Goal: Information Seeking & Learning: Learn about a topic

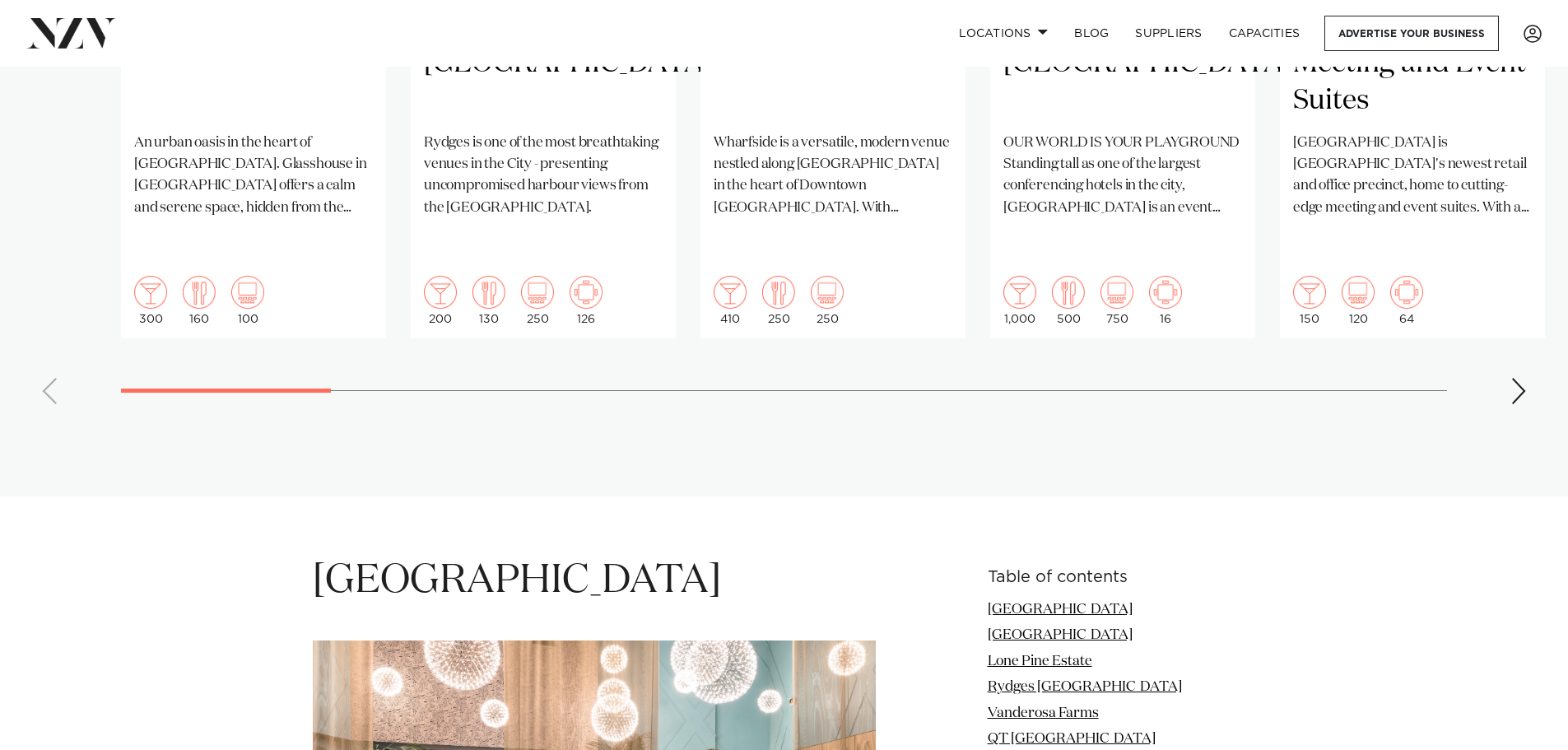
scroll to position [1400, 0]
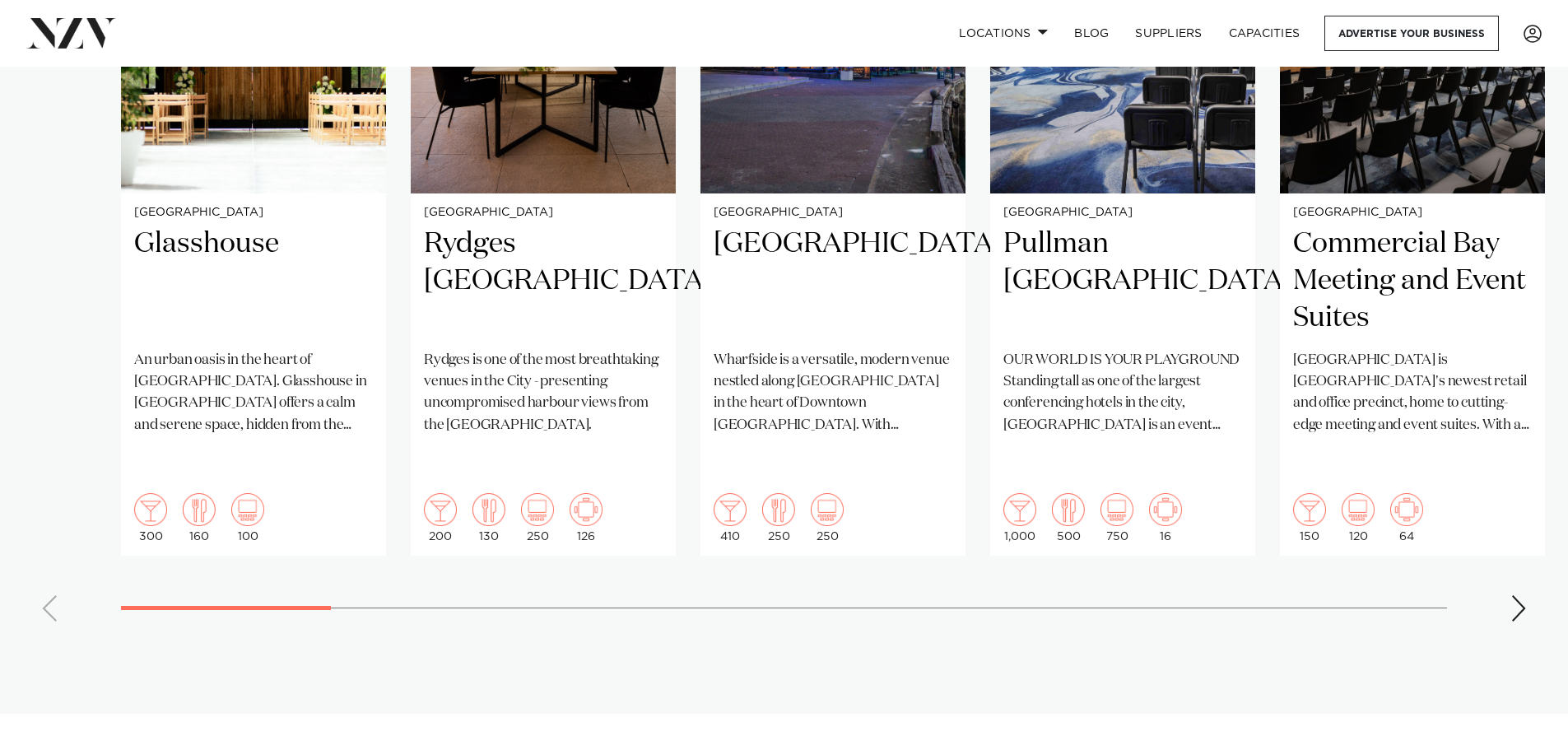
click at [1519, 595] on div "Next slide" at bounding box center [1518, 608] width 16 height 26
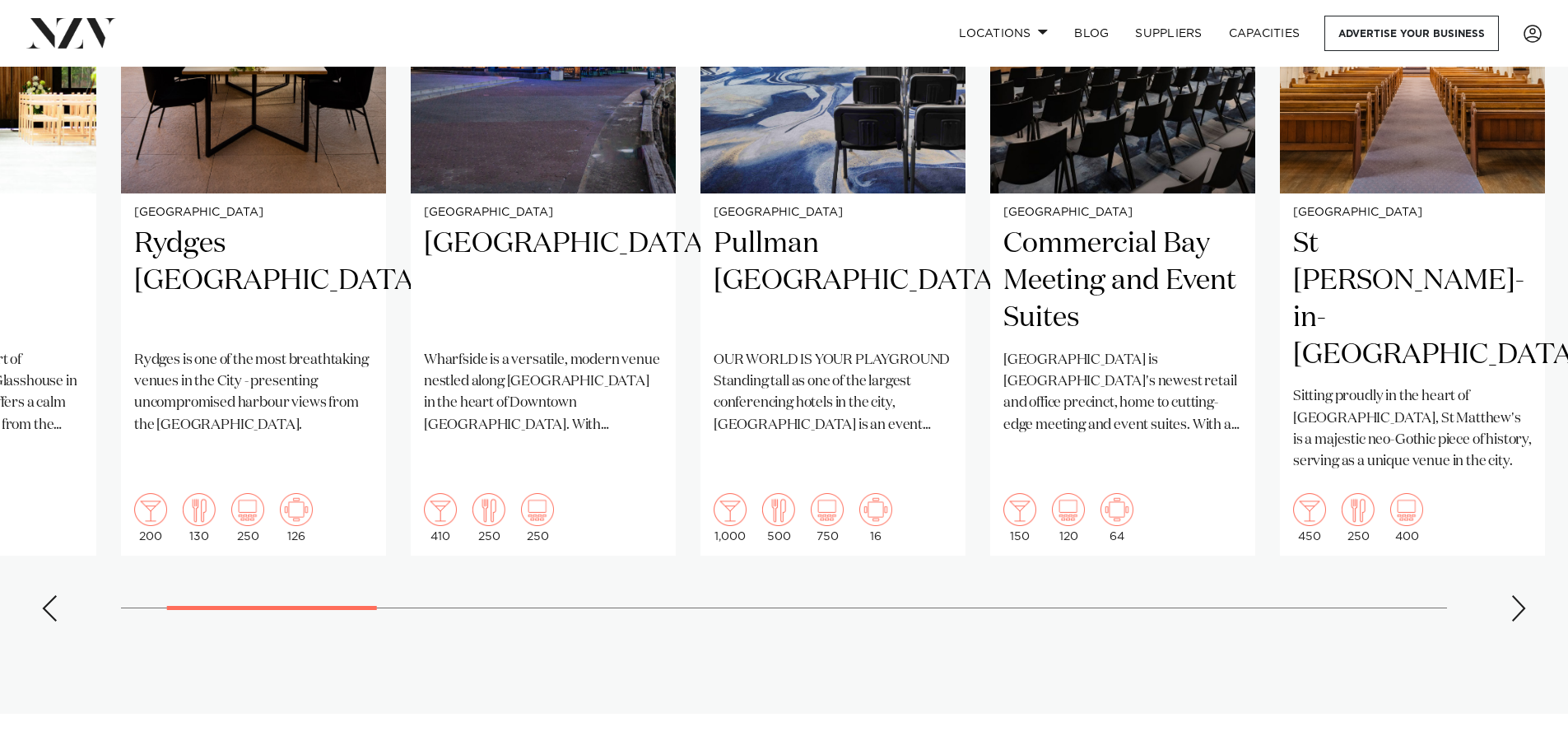
click at [1511, 524] on swiper-container "Auckland Glasshouse An urban oasis in the heart of Auckland city. Glasshouse in…" at bounding box center [784, 236] width 1568 height 797
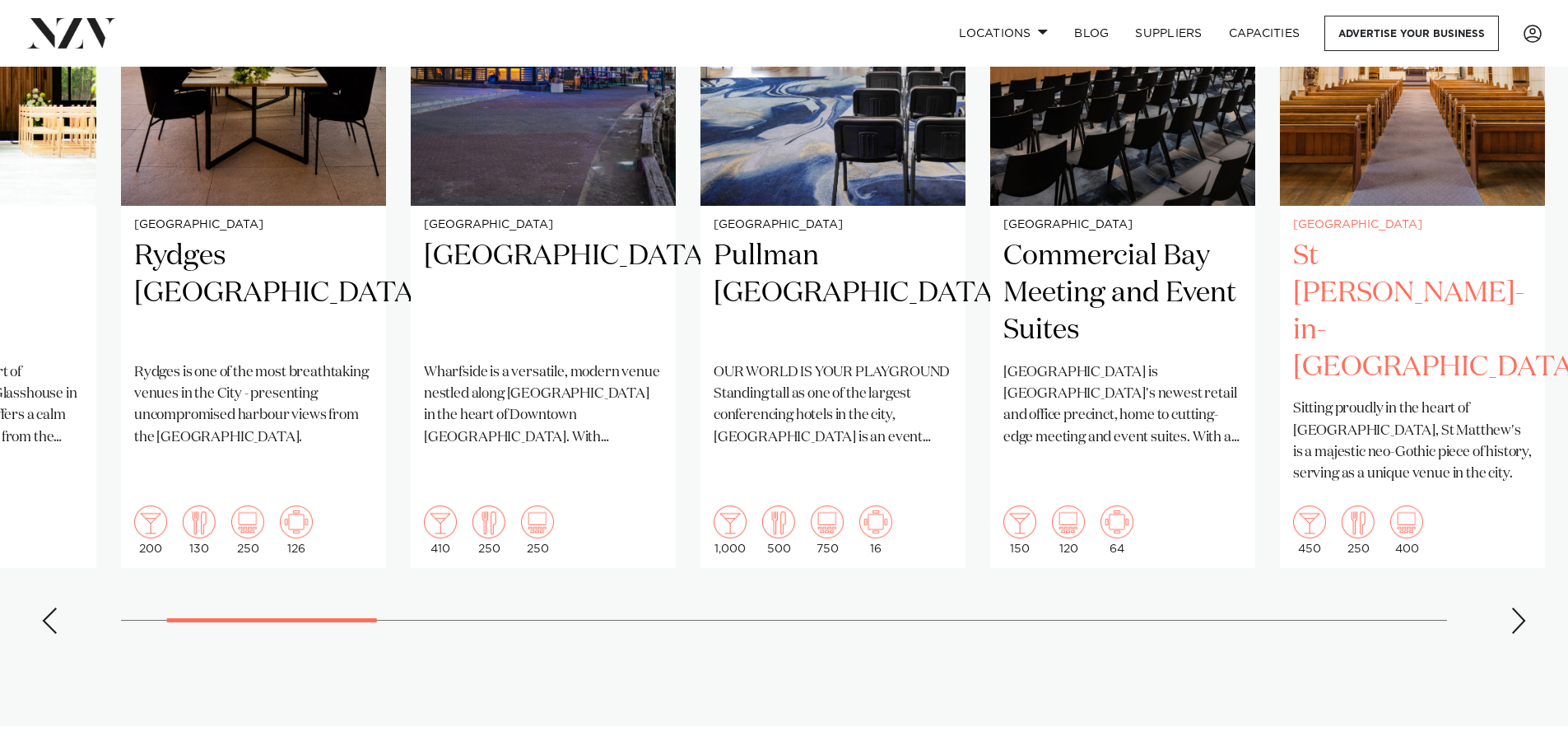
scroll to position [1235, 0]
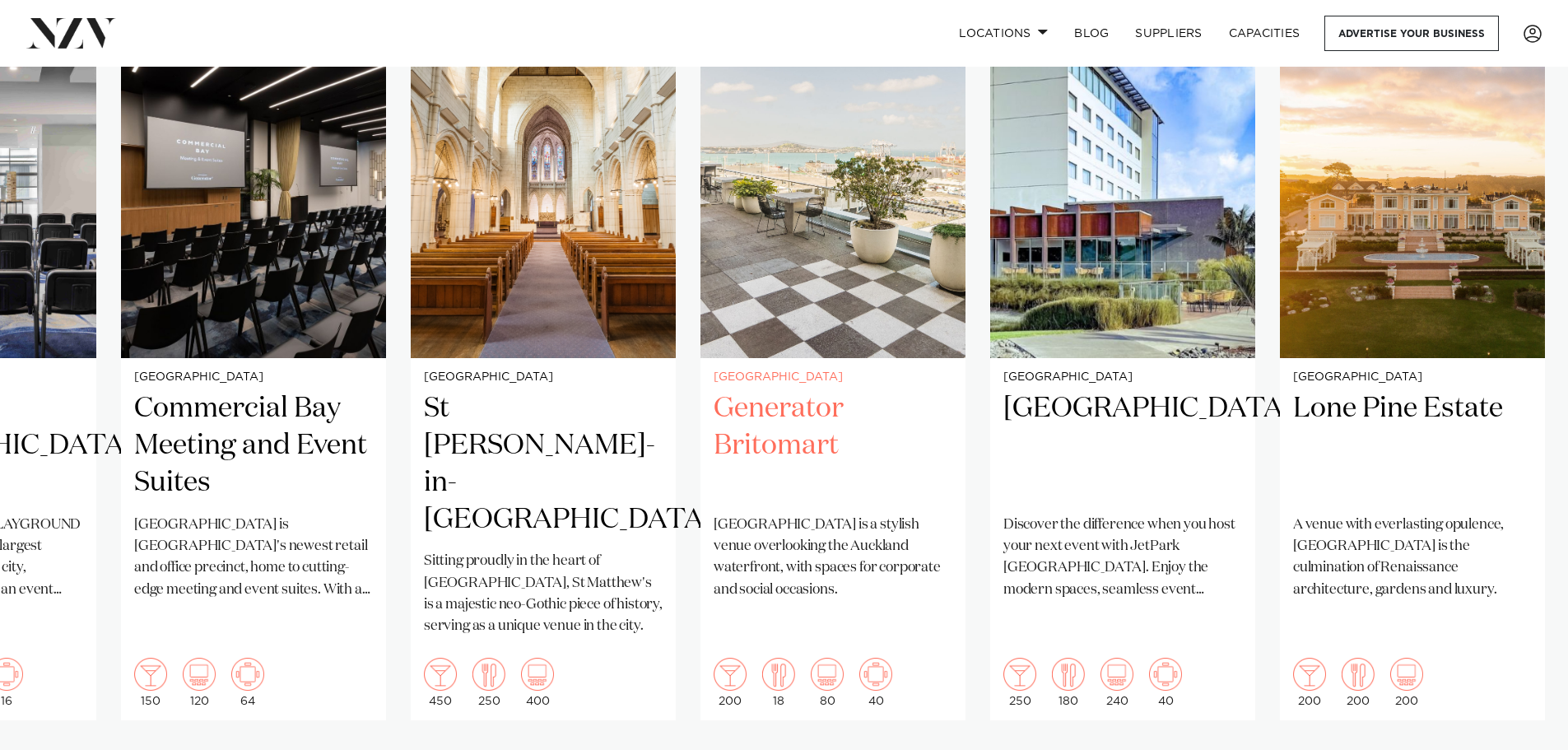
click at [785, 391] on h2 "Generator Britomart" at bounding box center [833, 446] width 238 height 112
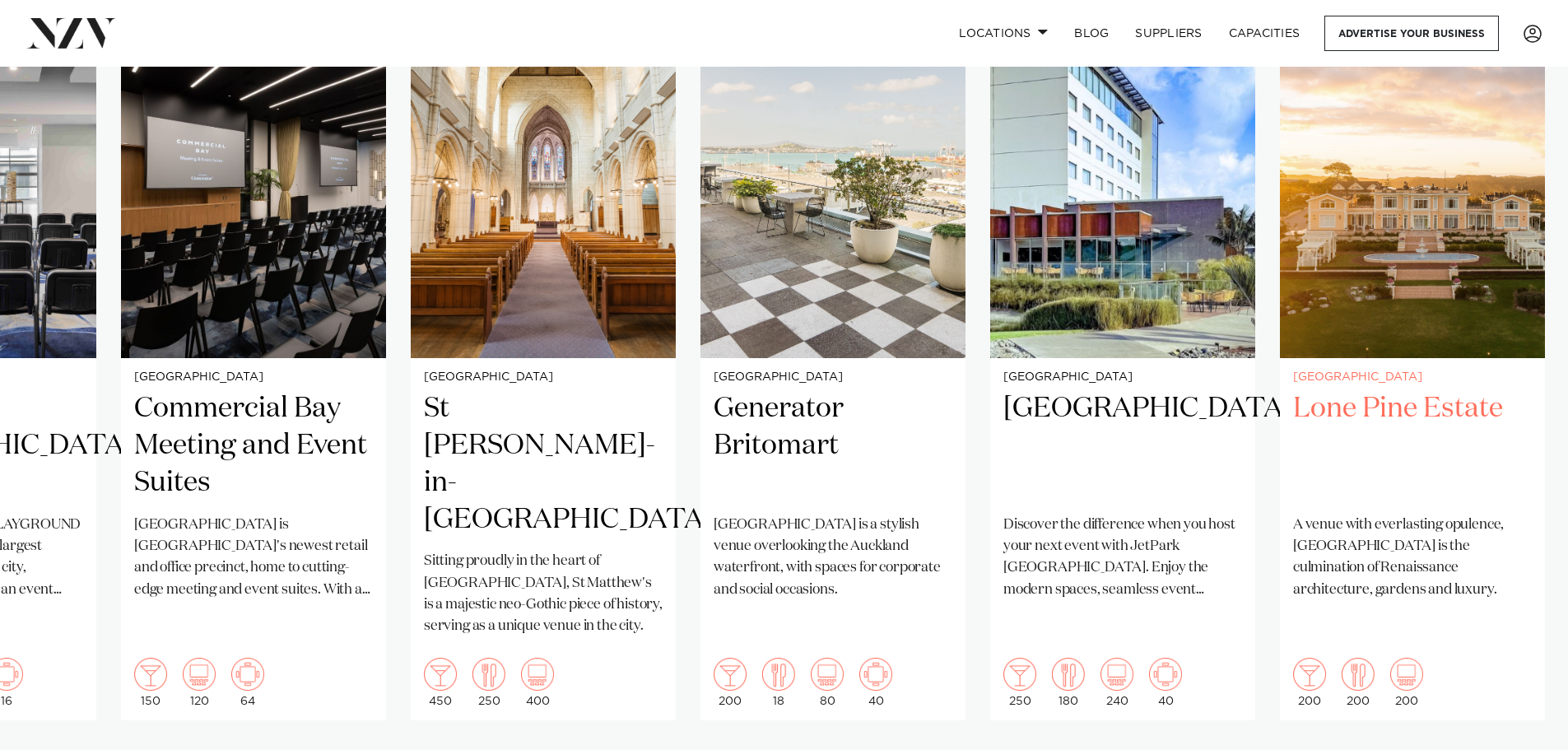
click at [1417, 391] on h2 "Lone Pine Estate" at bounding box center [1413, 446] width 238 height 112
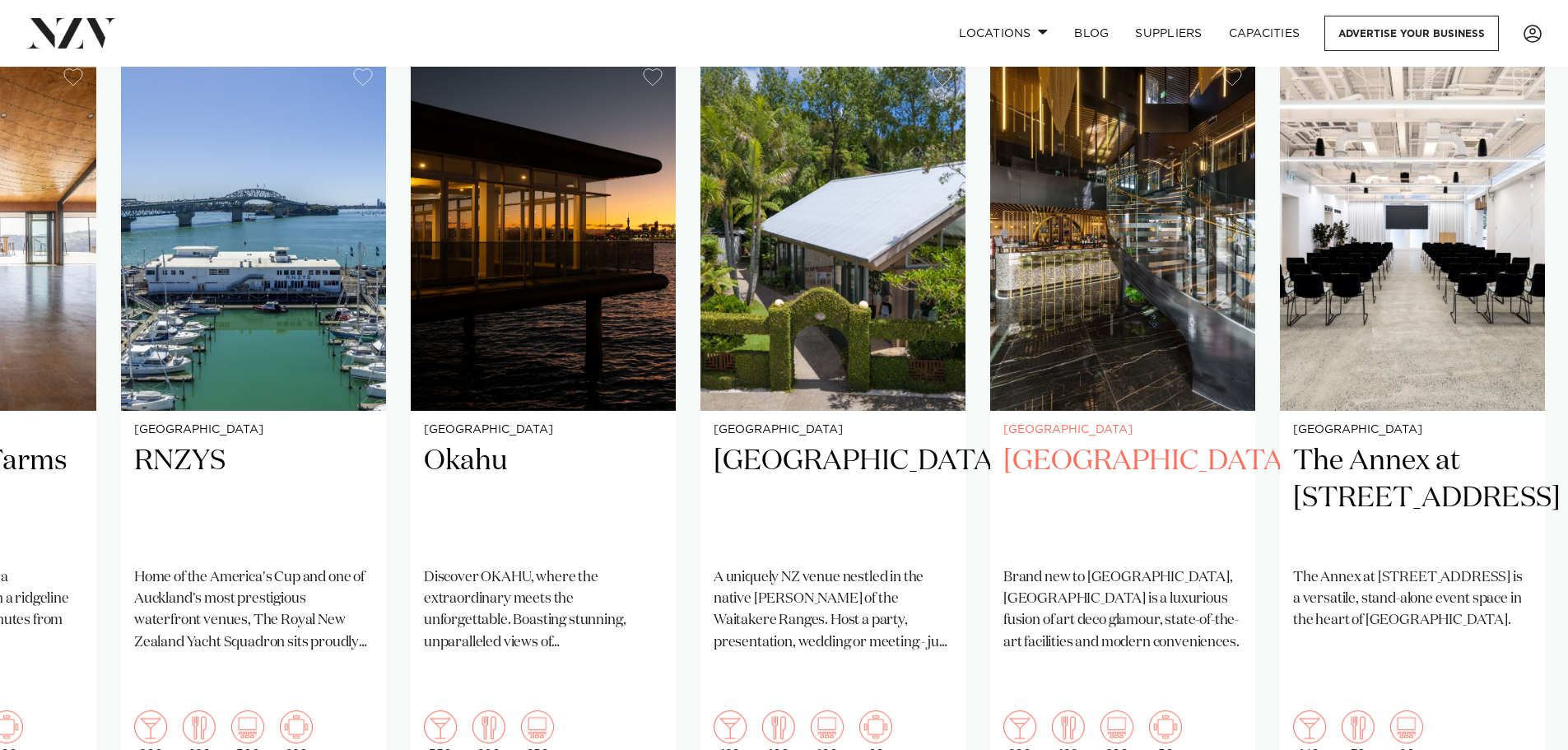
scroll to position [1153, 0]
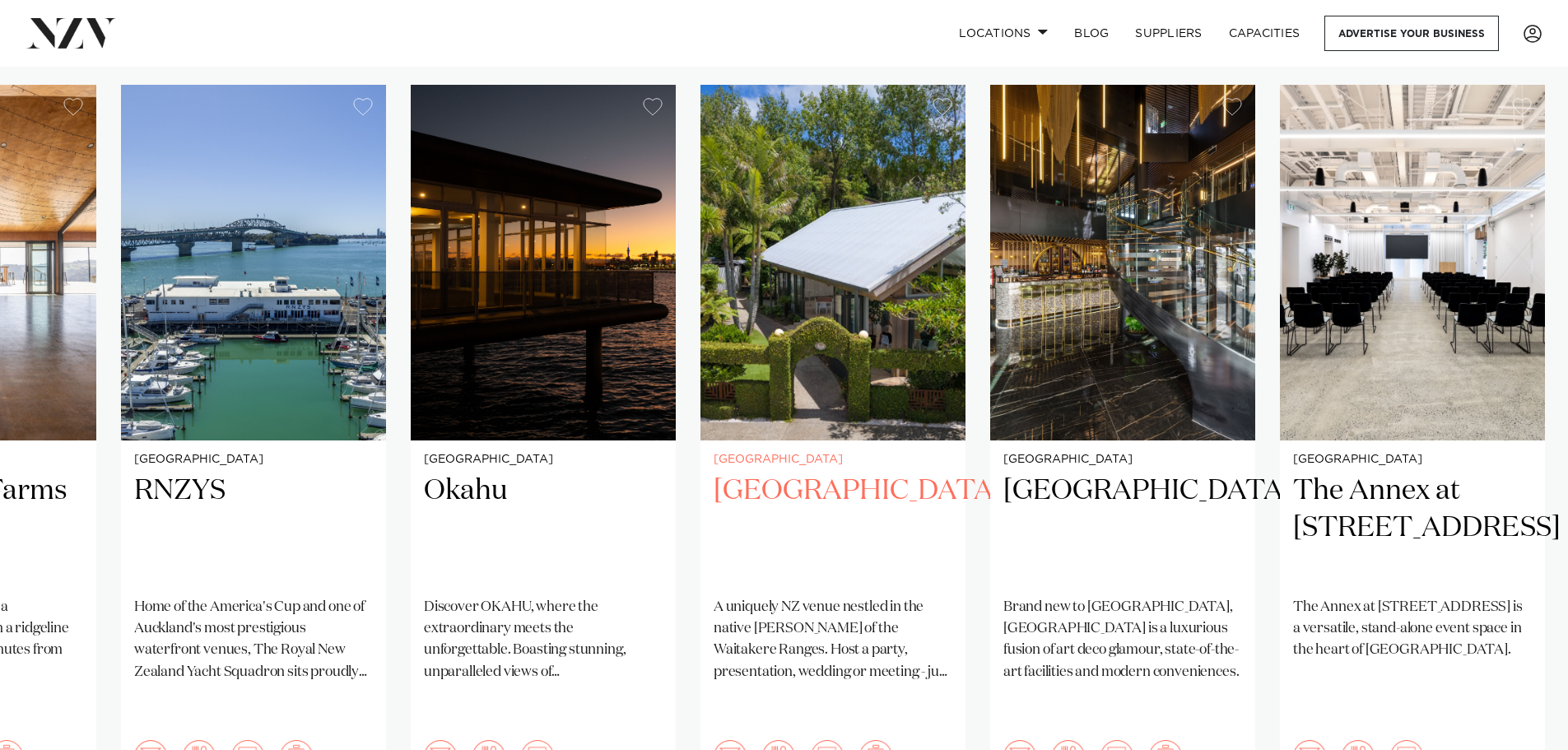
click at [779, 473] on h2 "[GEOGRAPHIC_DATA]" at bounding box center [833, 529] width 238 height 112
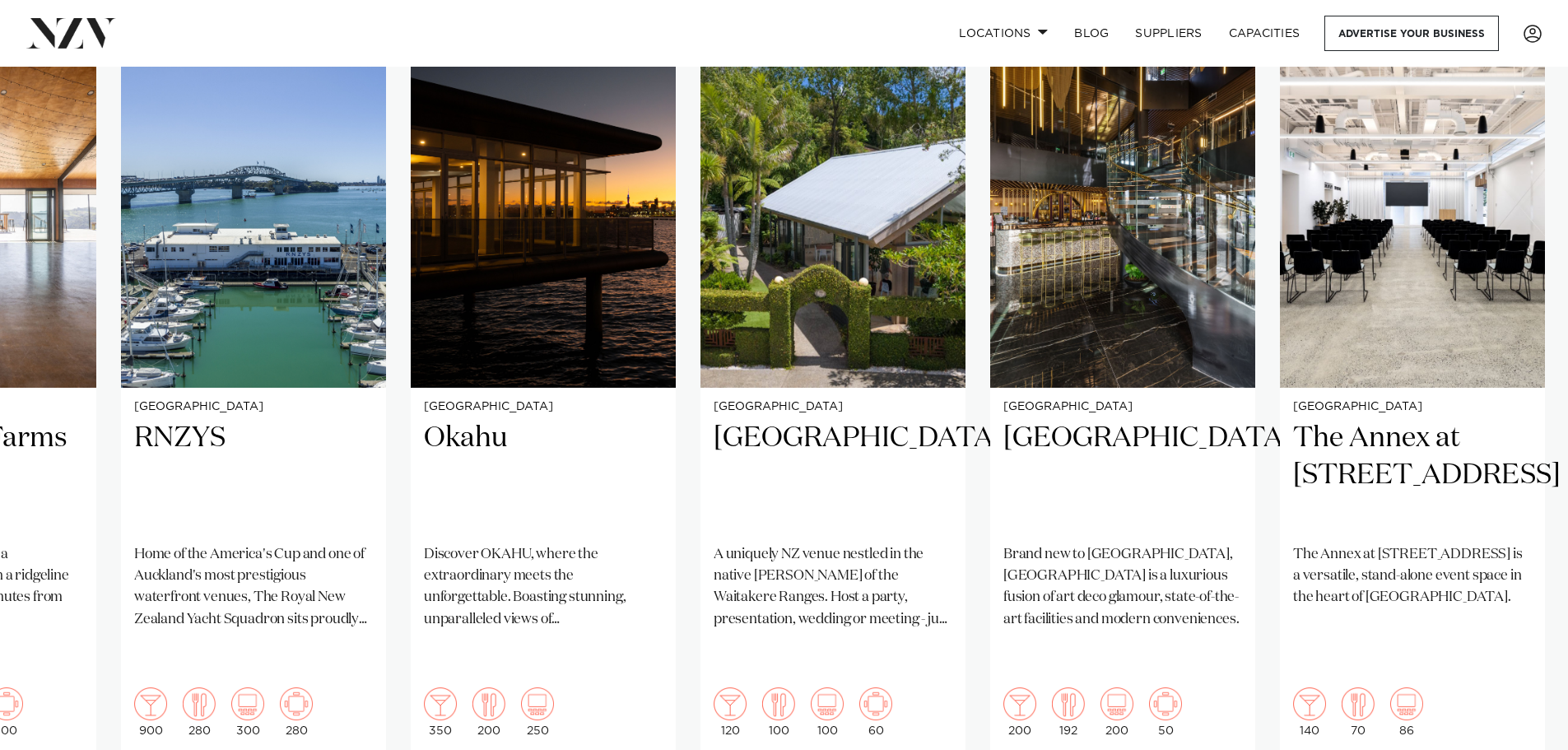
scroll to position [1235, 0]
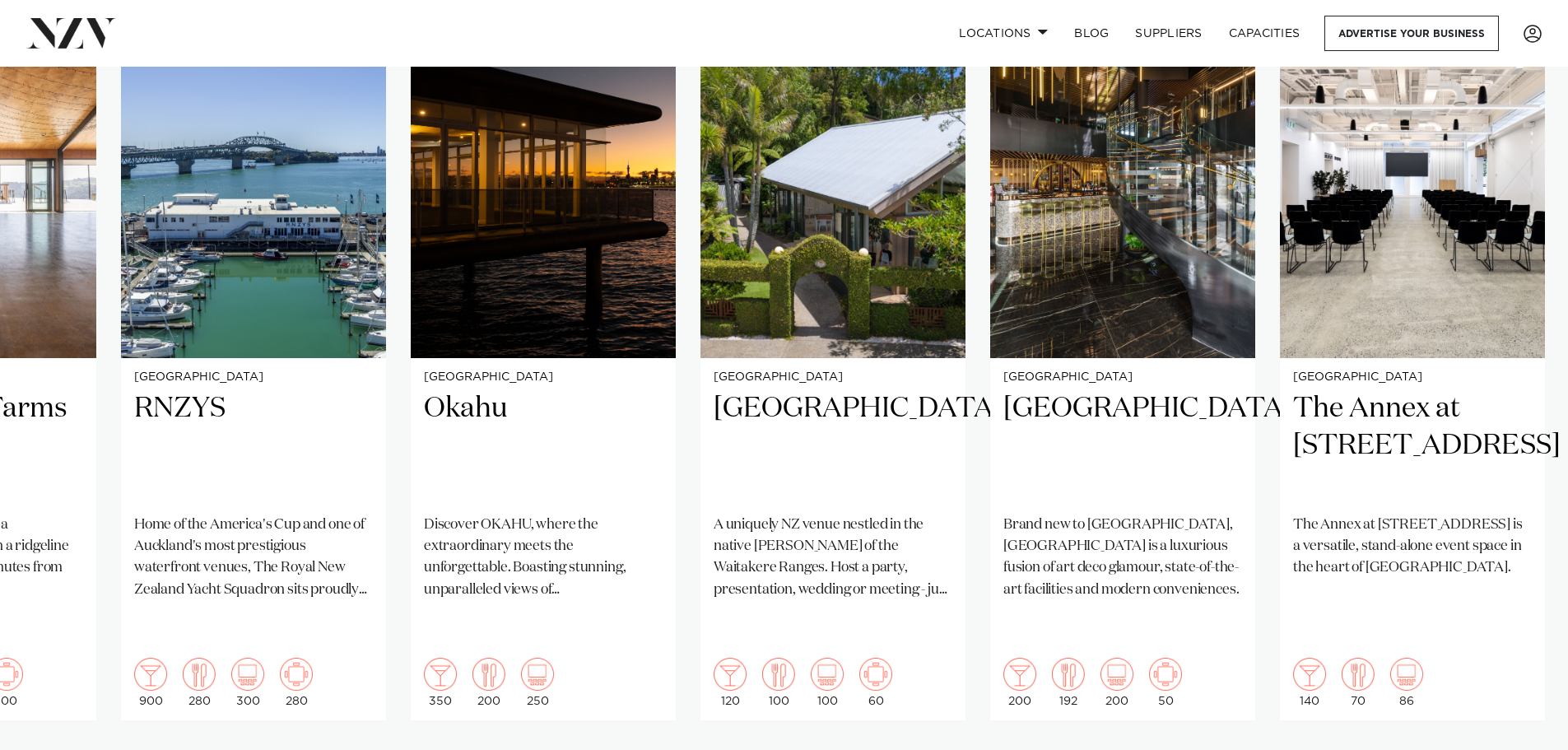
click at [1507, 682] on swiper-container "Auckland Glasshouse An urban oasis in the heart of Auckland city. Glasshouse in…" at bounding box center [784, 401] width 1568 height 797
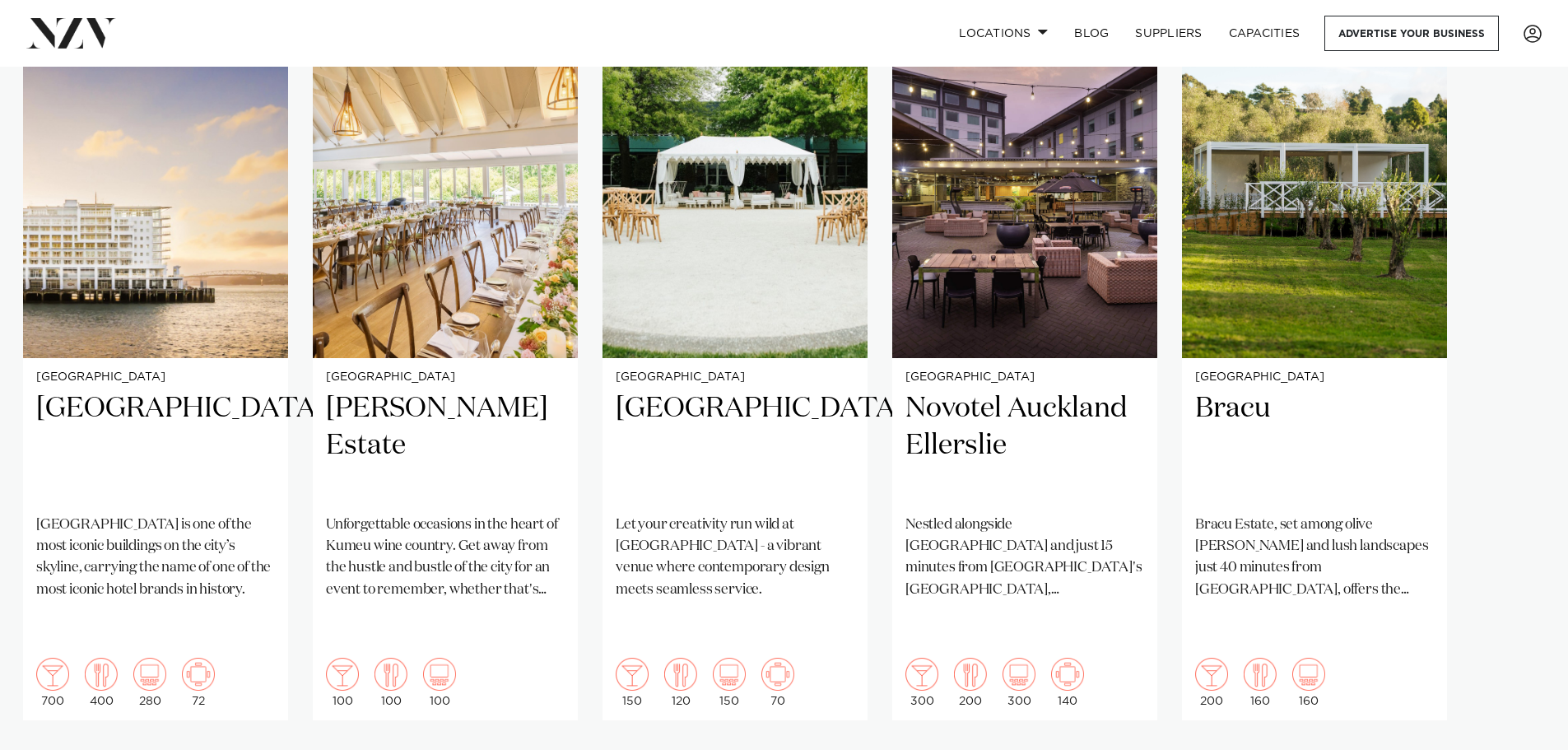
click at [1523, 681] on swiper-container "Auckland Glasshouse An urban oasis in the heart of Auckland city. Glasshouse in…" at bounding box center [784, 401] width 1568 height 797
click at [1514, 680] on swiper-container "Auckland Glasshouse An urban oasis in the heart of Auckland city. Glasshouse in…" at bounding box center [784, 401] width 1568 height 797
click at [1523, 679] on swiper-container "Auckland Glasshouse An urban oasis in the heart of Auckland city. Glasshouse in…" at bounding box center [784, 401] width 1568 height 797
click at [1523, 680] on swiper-container "Auckland Glasshouse An urban oasis in the heart of Auckland city. Glasshouse in…" at bounding box center [784, 401] width 1568 height 797
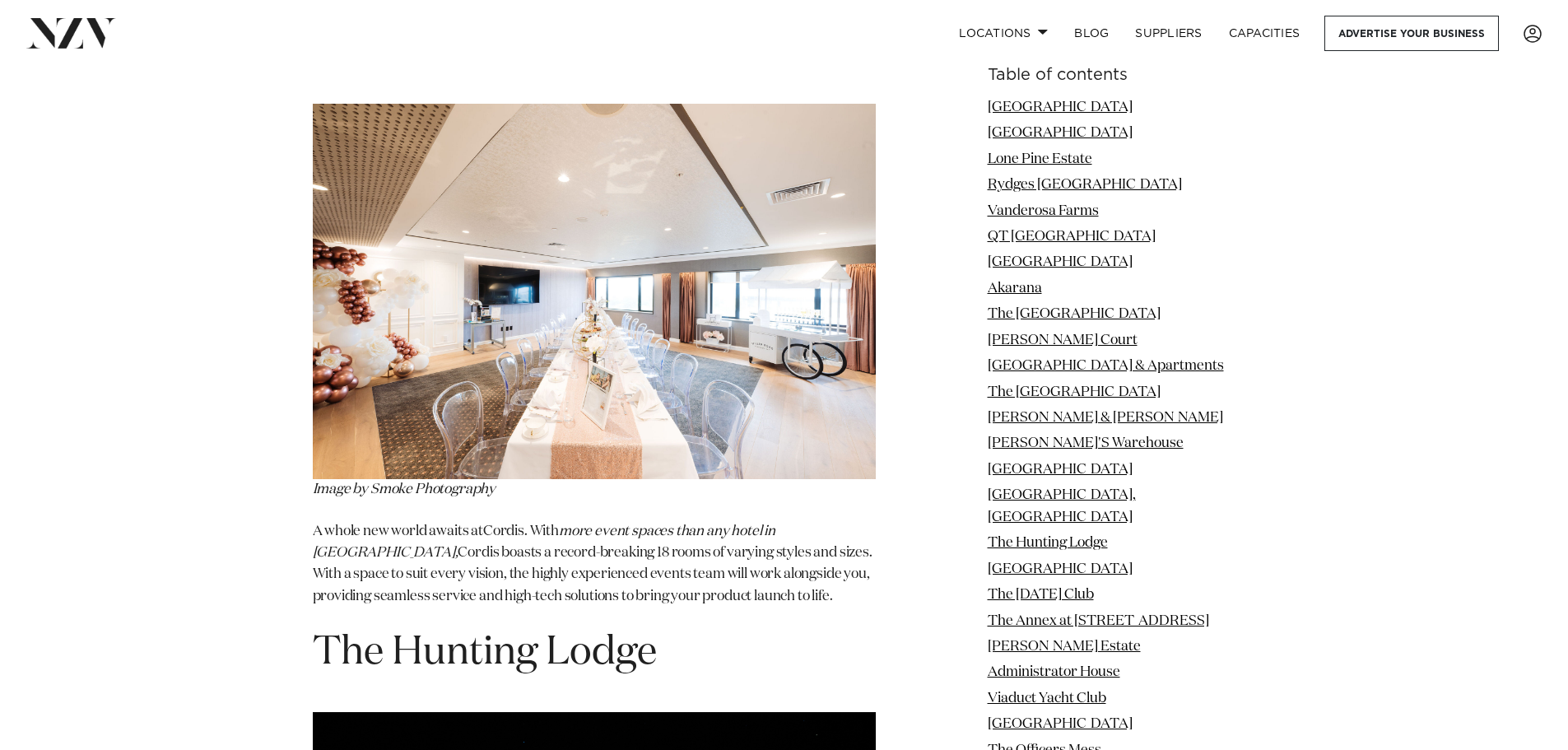
scroll to position [11618, 0]
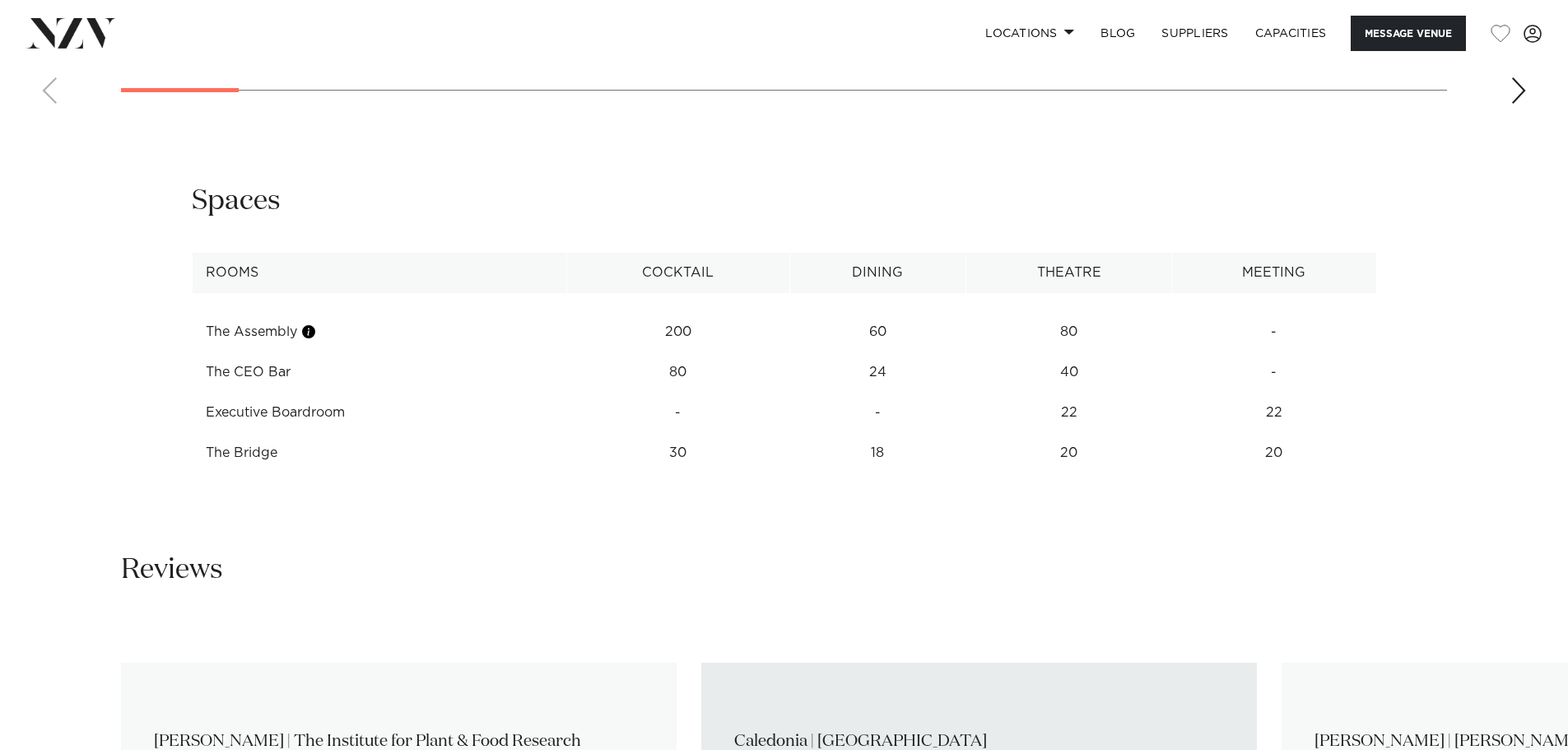
scroll to position [2635, 0]
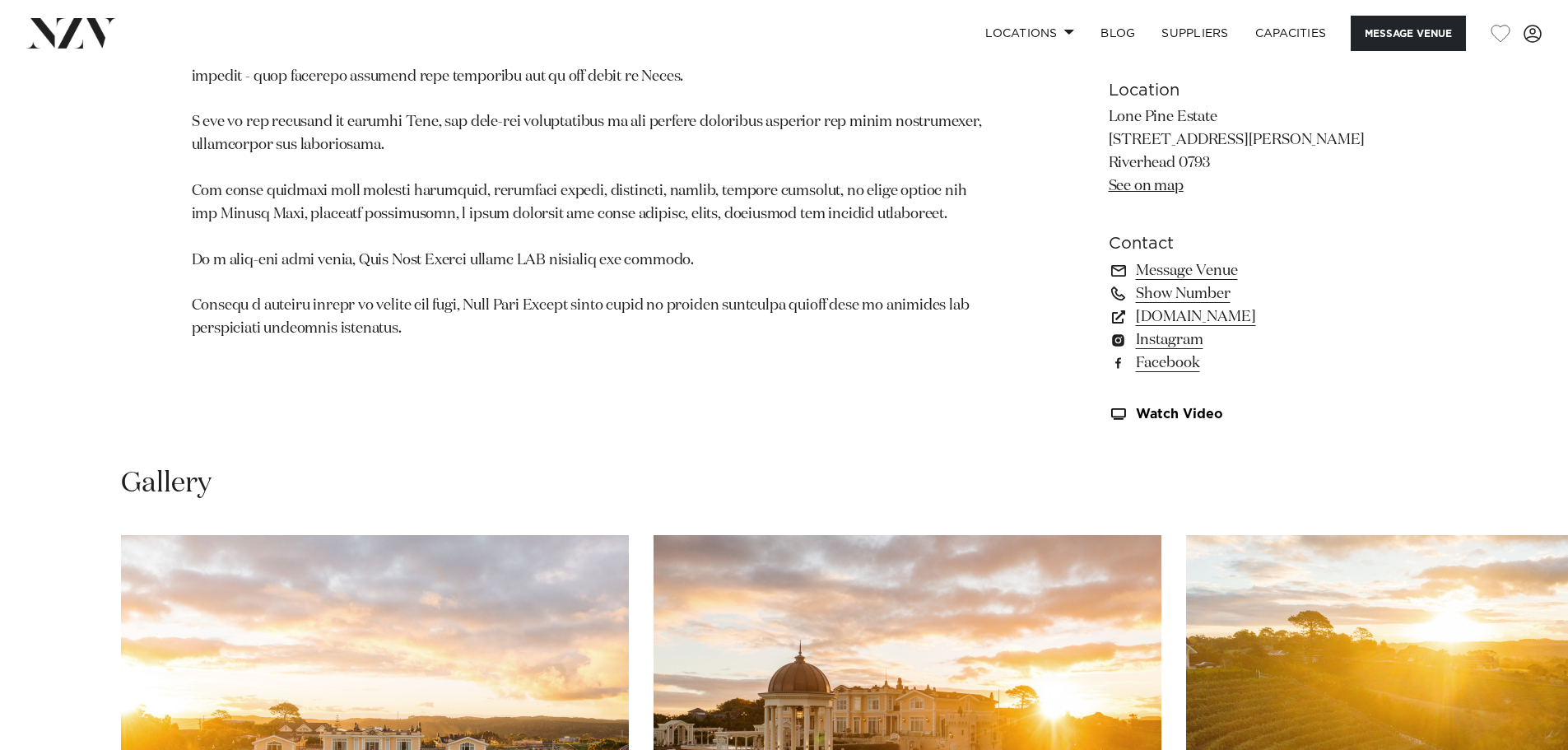
scroll to position [1253, 0]
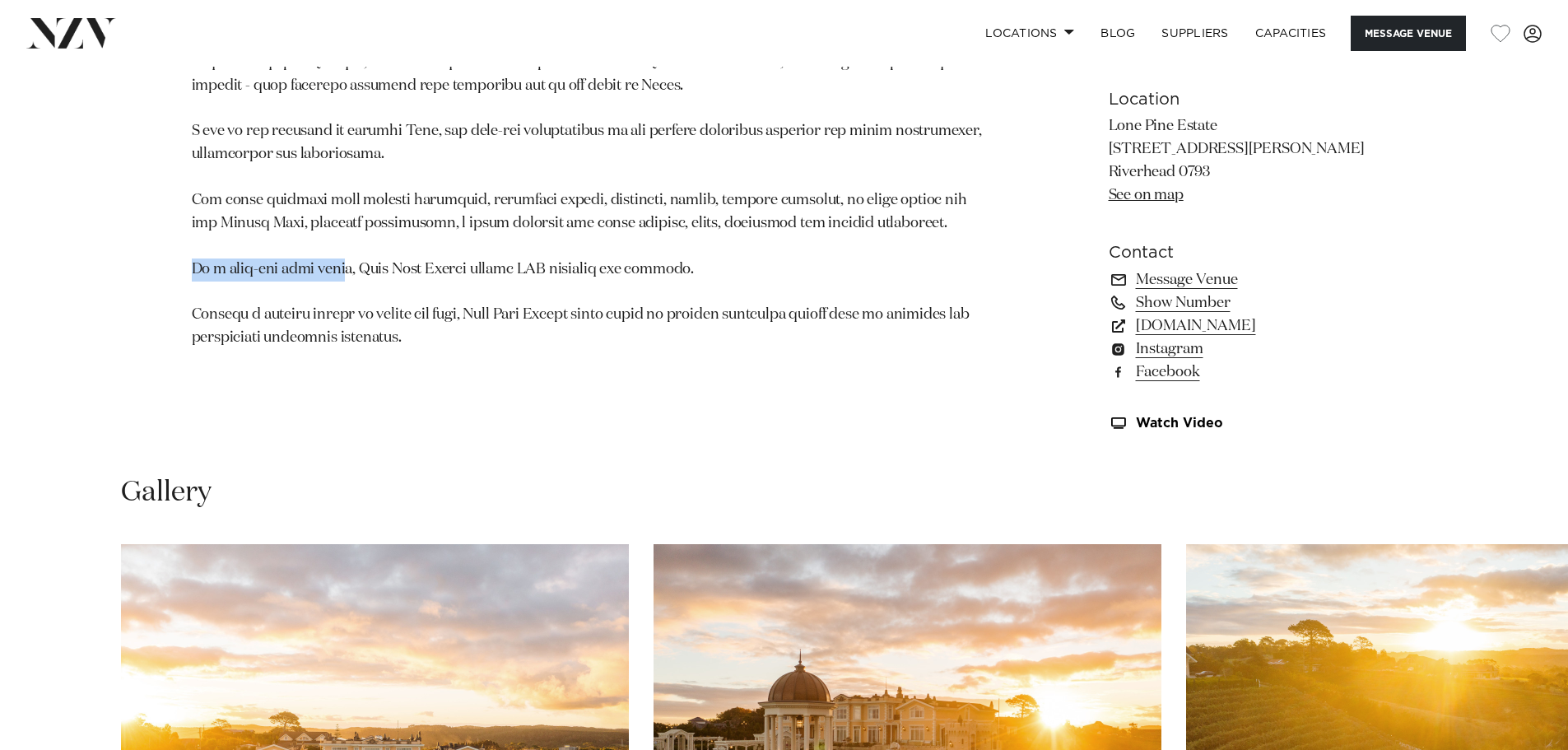
drag, startPoint x: 311, startPoint y: 270, endPoint x: 168, endPoint y: 271, distance: 143.0
click at [168, 271] on div "Auckland Lone Pine Estate A venue with everlasting opulence, Lone Pine Estate i…" at bounding box center [785, 32] width 1402 height 835
copy p "As a semi-dry hire venu"
click at [12, 334] on div "Auckland Lone Pine Estate A venue with everlasting opulence, Lone Pine Estate i…" at bounding box center [784, 32] width 1568 height 835
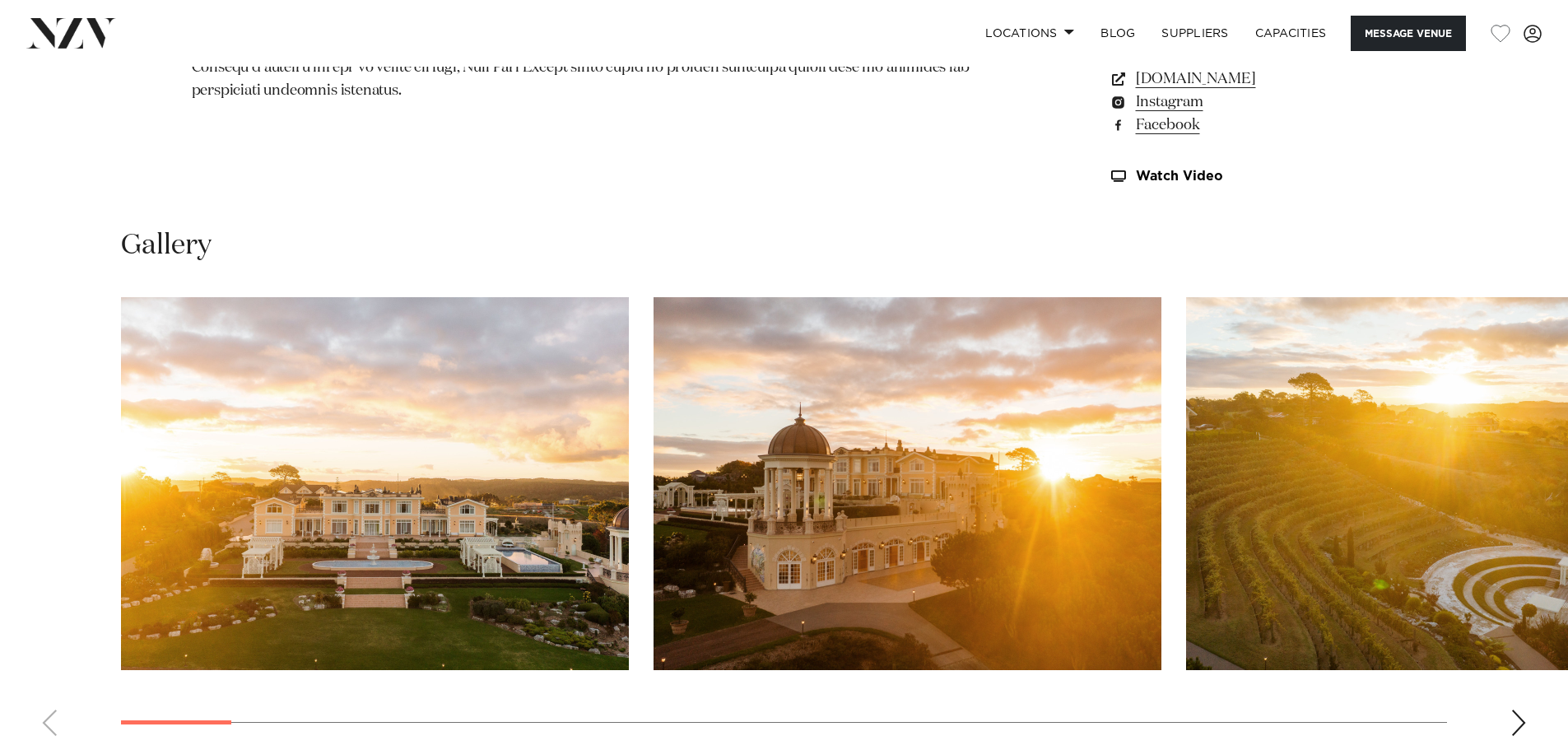
scroll to position [1747, 0]
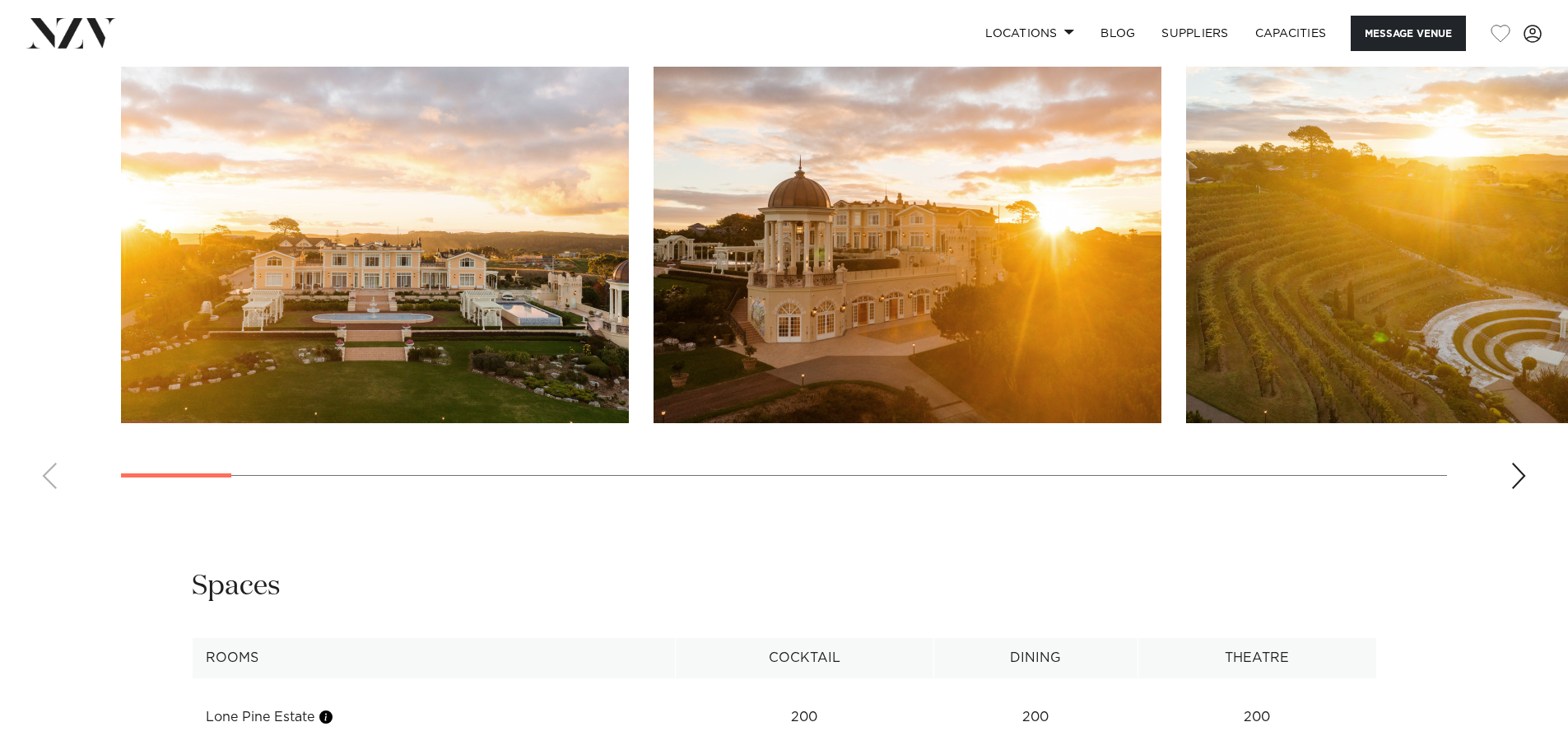
click at [1526, 474] on div "Next slide" at bounding box center [1518, 476] width 16 height 26
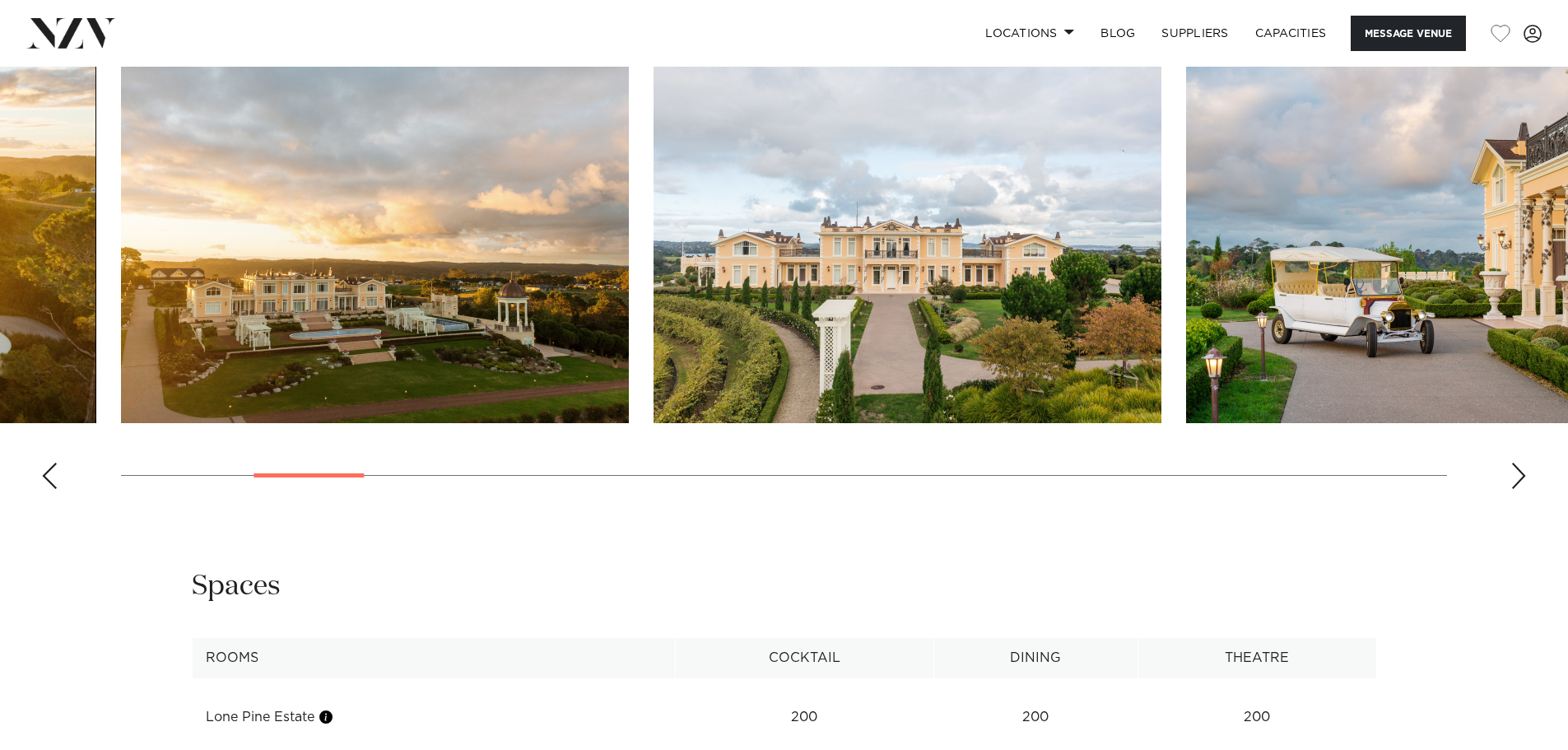
click at [340, 469] on swiper-container at bounding box center [784, 276] width 1568 height 452
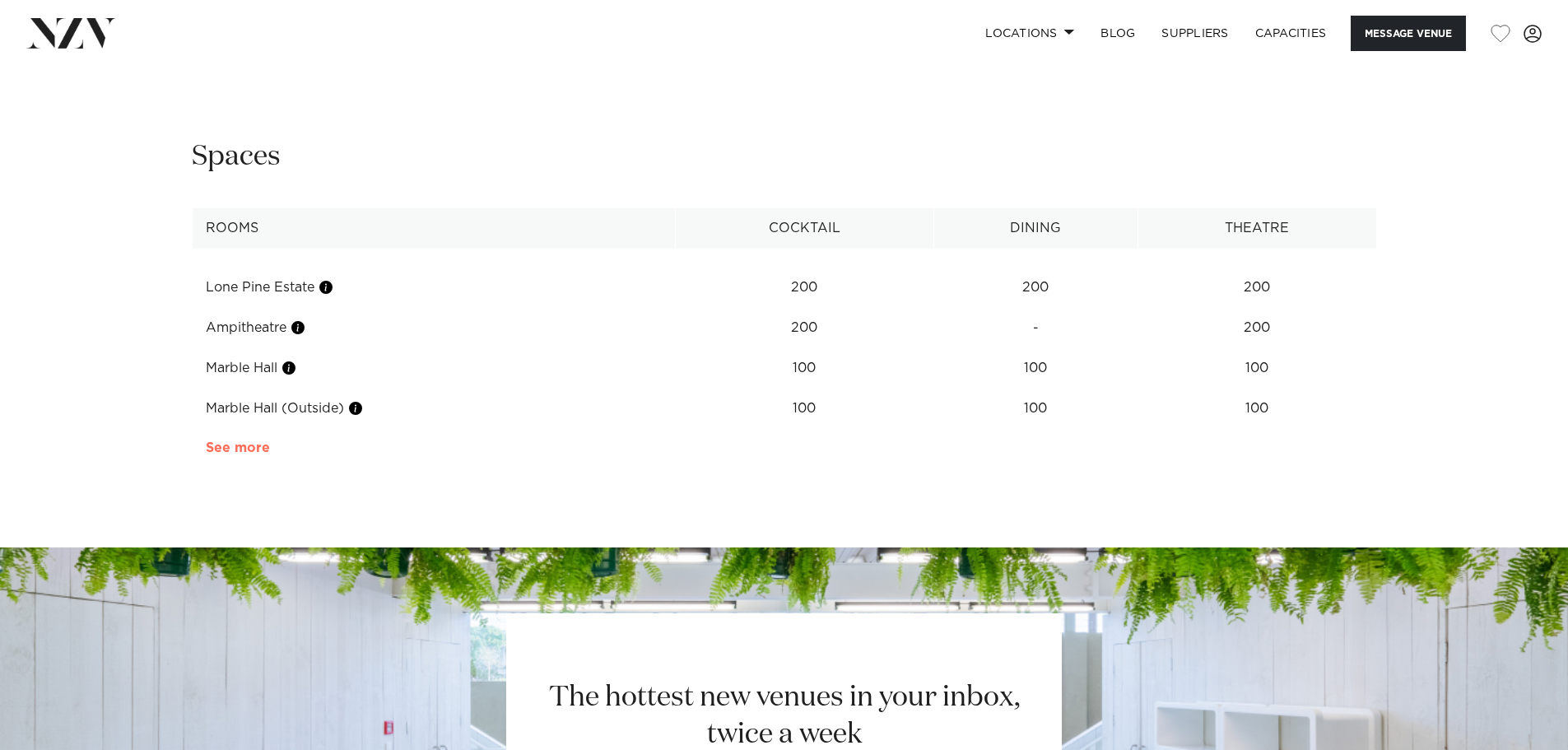
scroll to position [2155, 0]
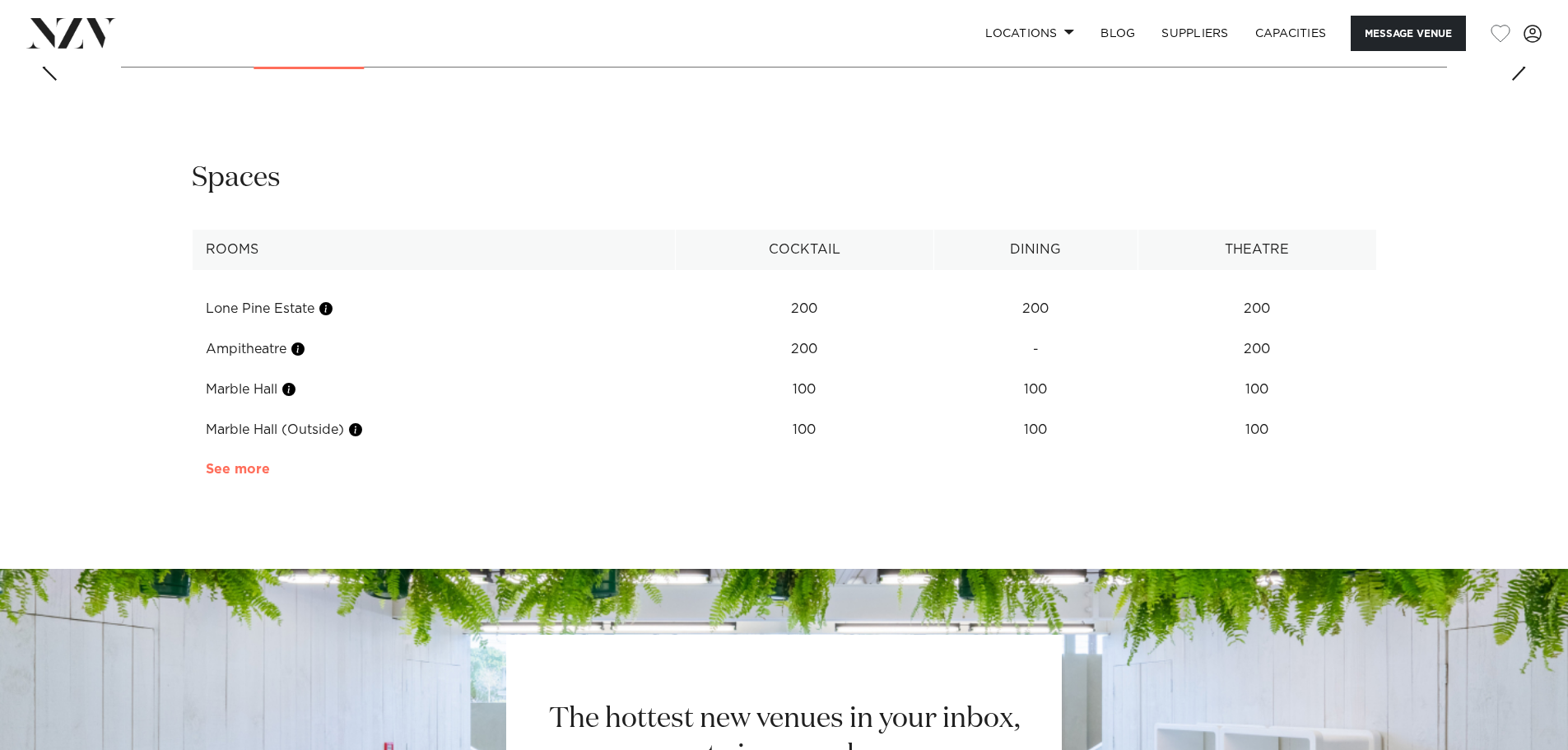
click at [253, 473] on link "See more" at bounding box center [270, 469] width 129 height 13
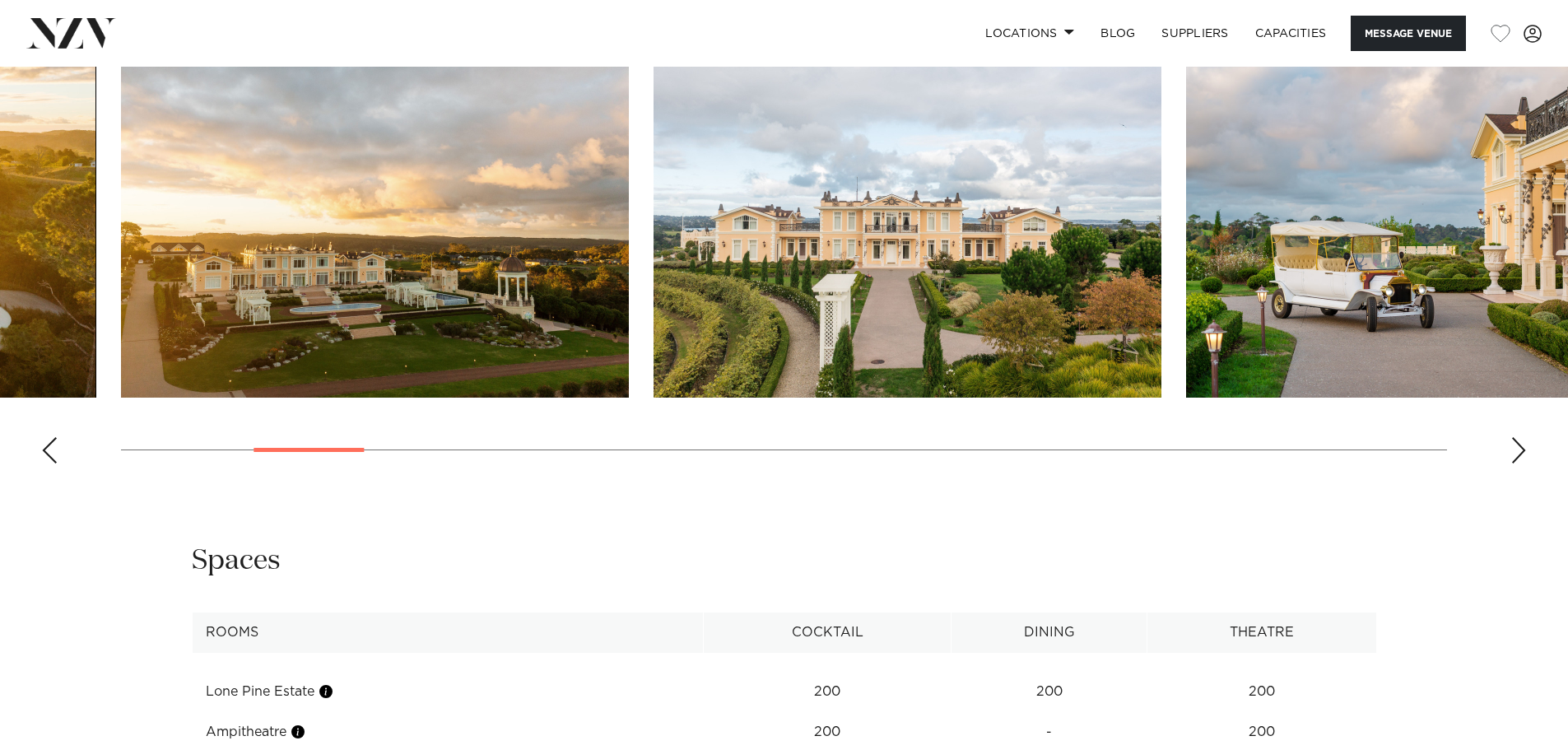
scroll to position [1744, 0]
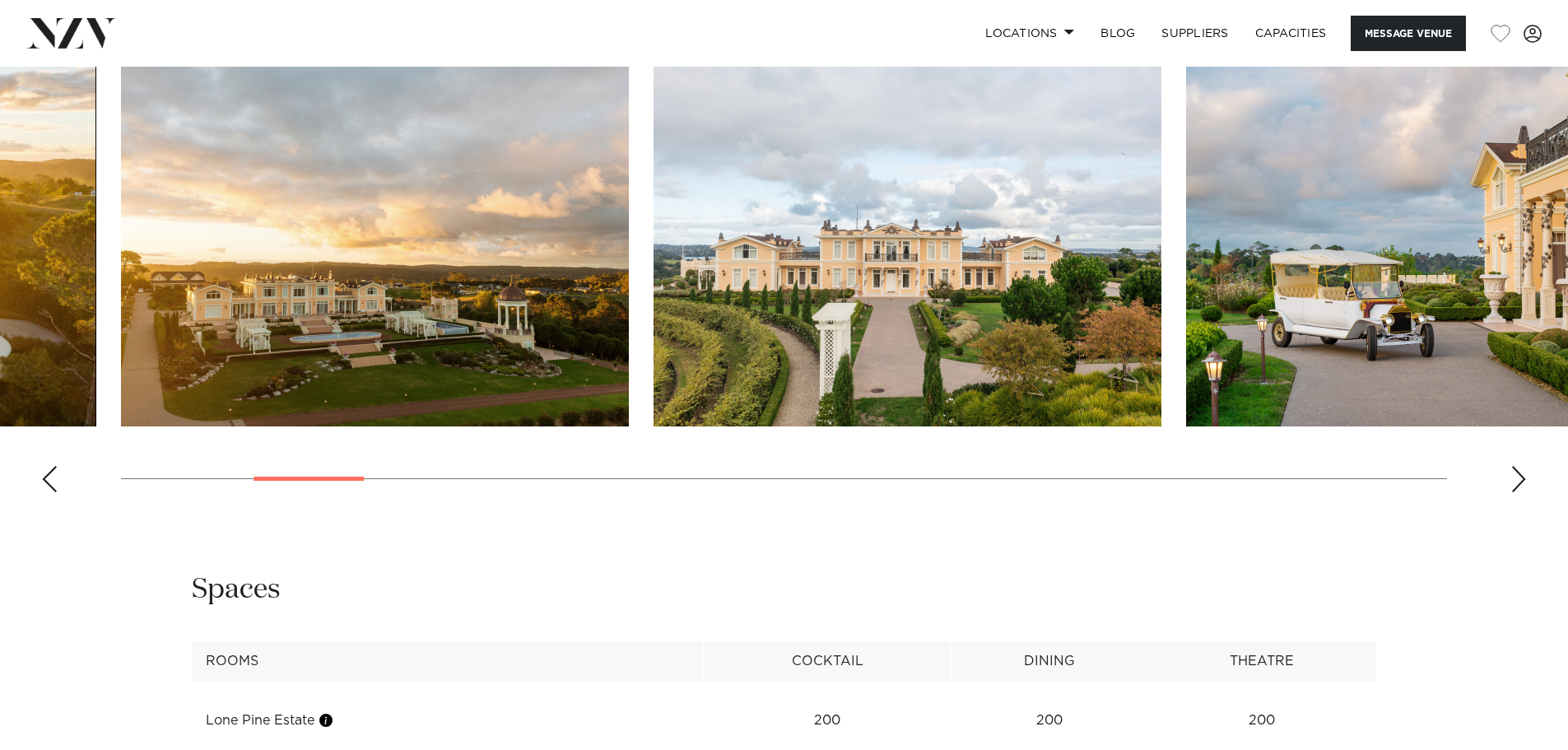
click at [1523, 480] on div "Next slide" at bounding box center [1518, 480] width 16 height 26
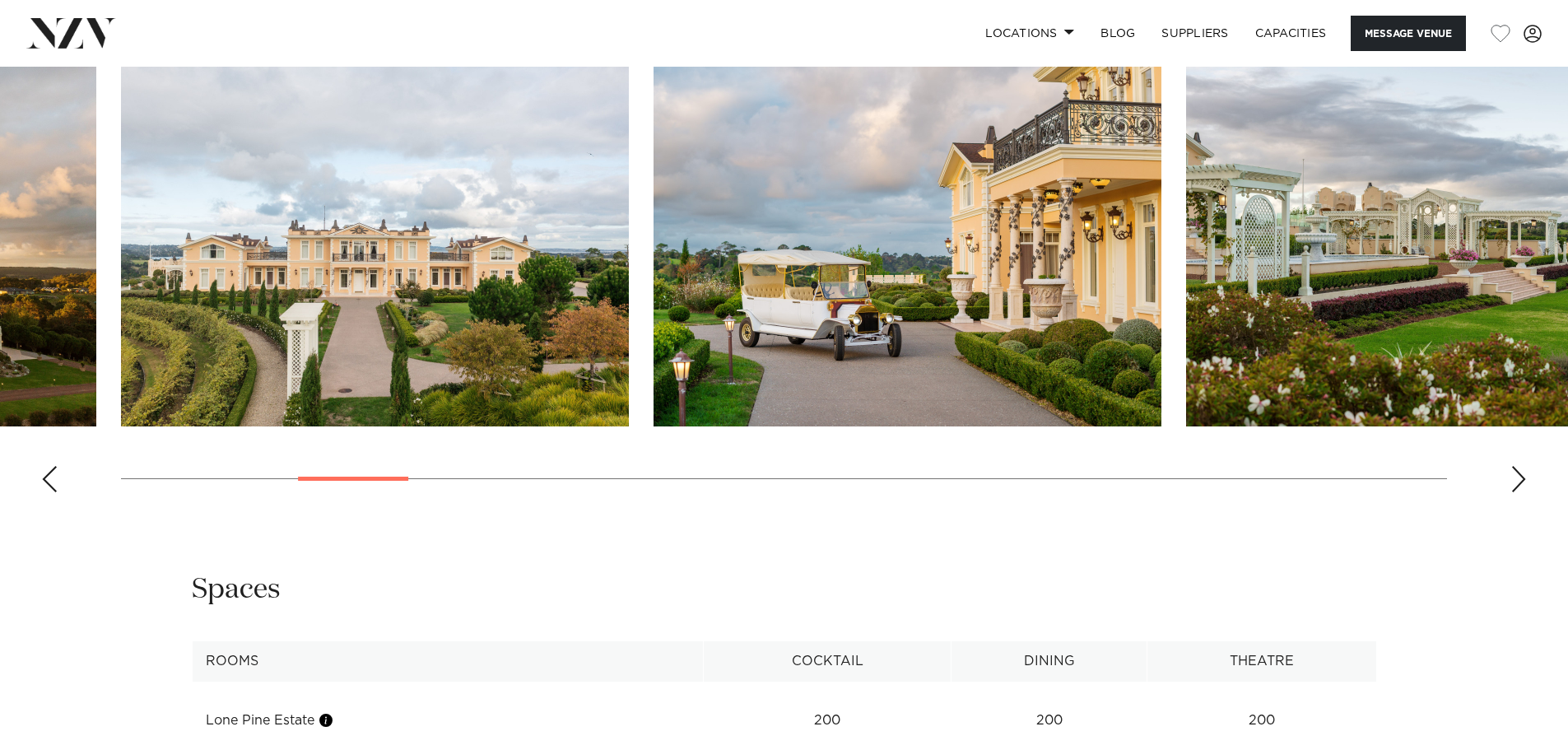
click at [1516, 481] on div "Next slide" at bounding box center [1518, 480] width 16 height 26
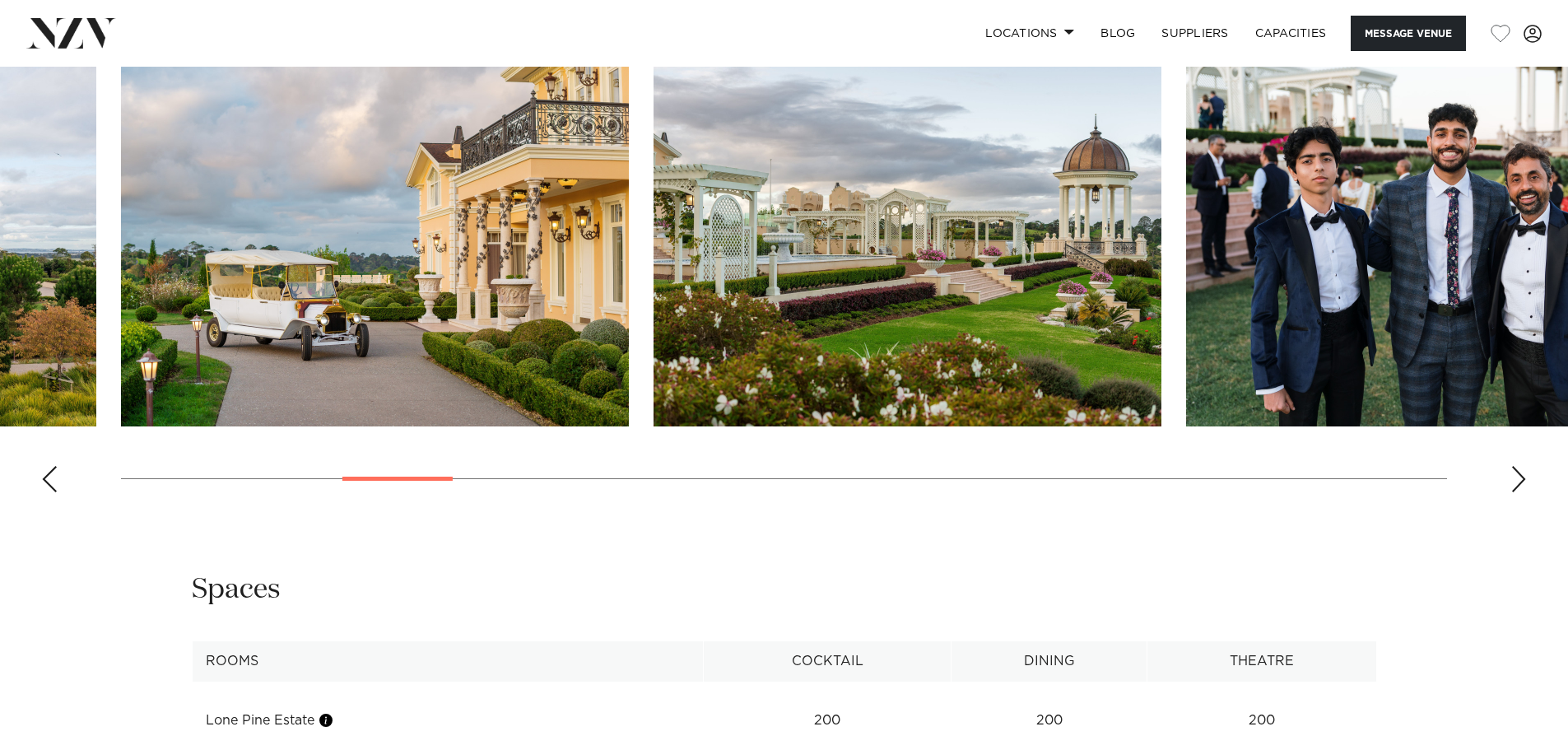
click at [1510, 486] on div "Next slide" at bounding box center [1518, 480] width 16 height 26
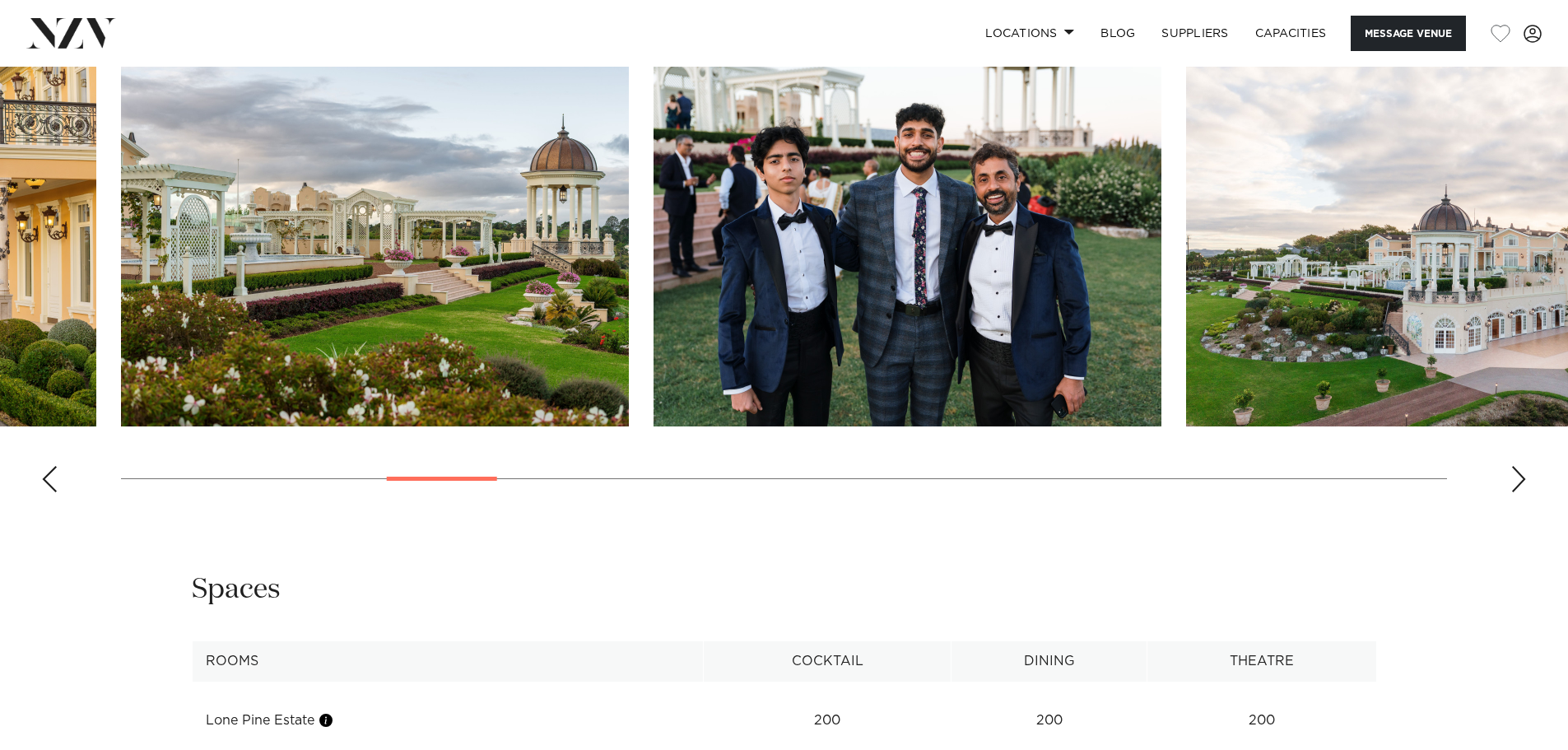
click at [1510, 486] on div "Next slide" at bounding box center [1518, 480] width 16 height 26
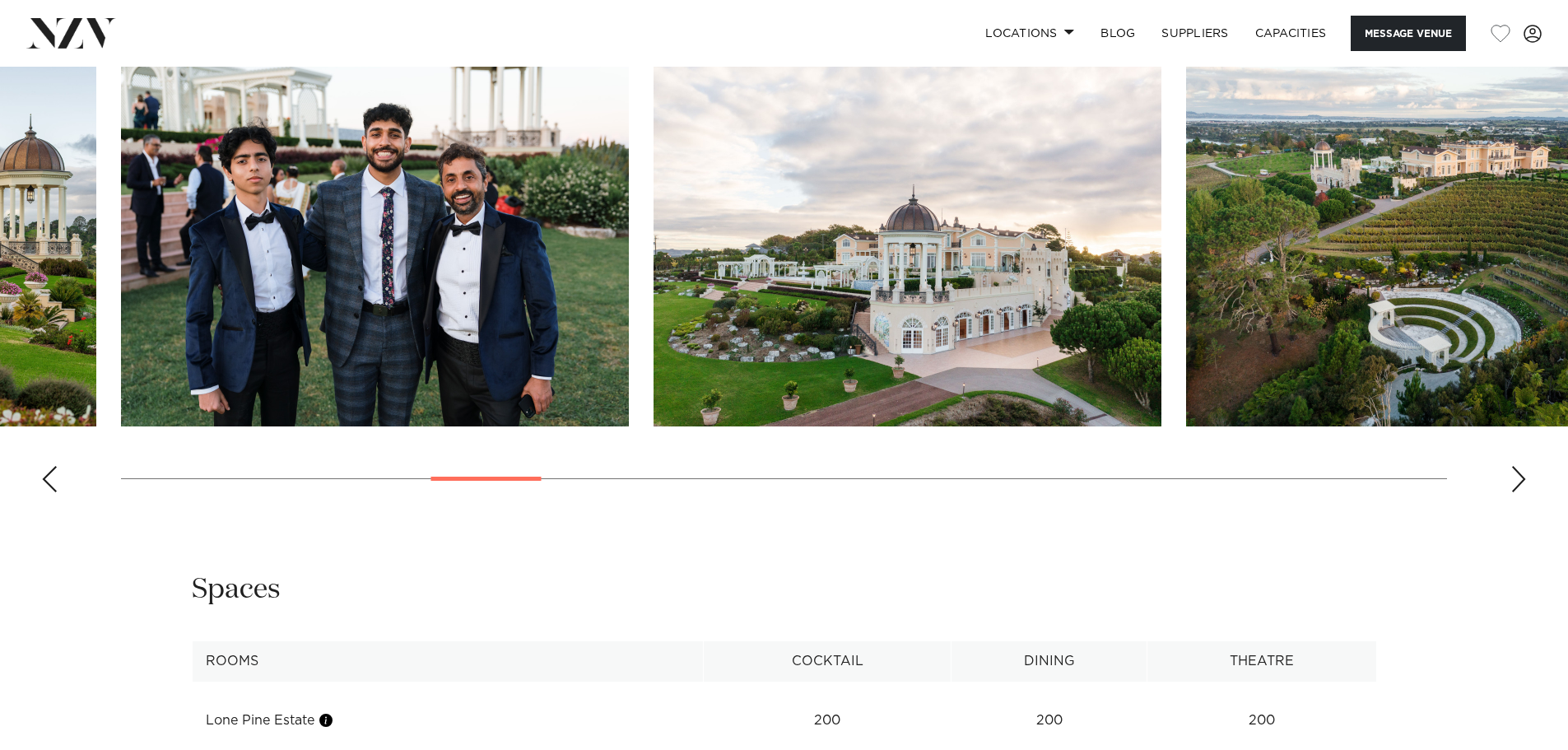
click at [1510, 486] on div "Next slide" at bounding box center [1518, 480] width 16 height 26
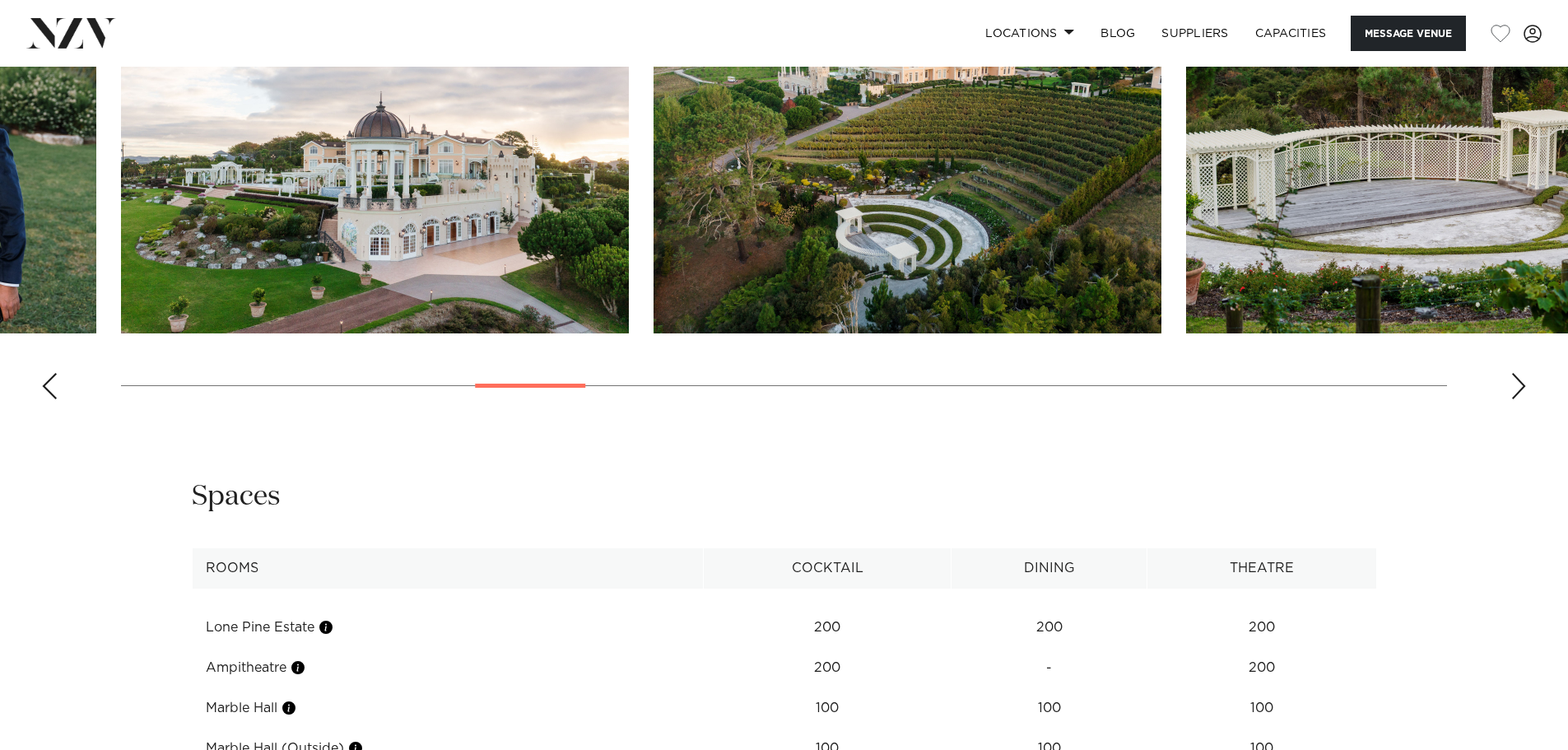
scroll to position [1845, 0]
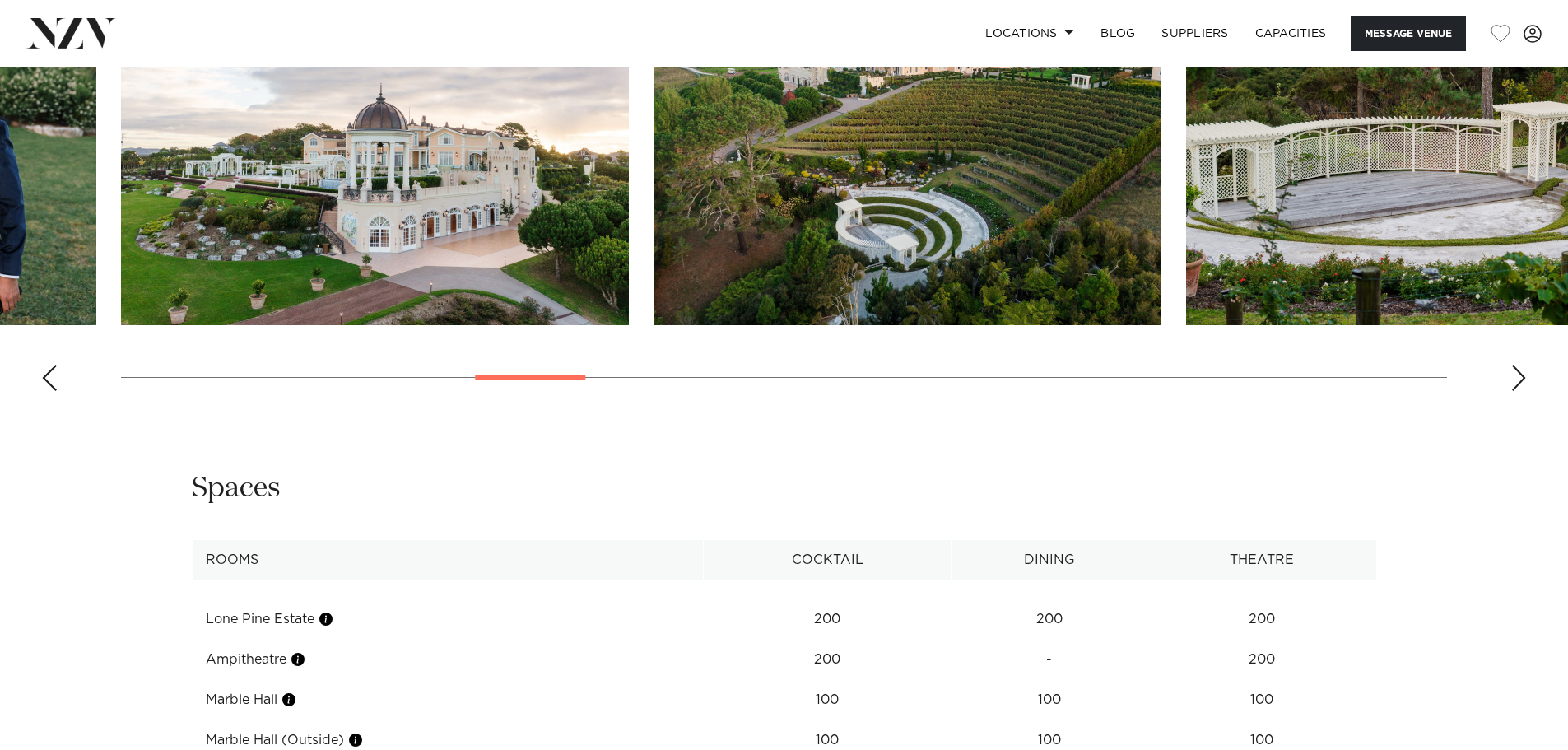
click at [1519, 371] on div "Next slide" at bounding box center [1518, 378] width 16 height 26
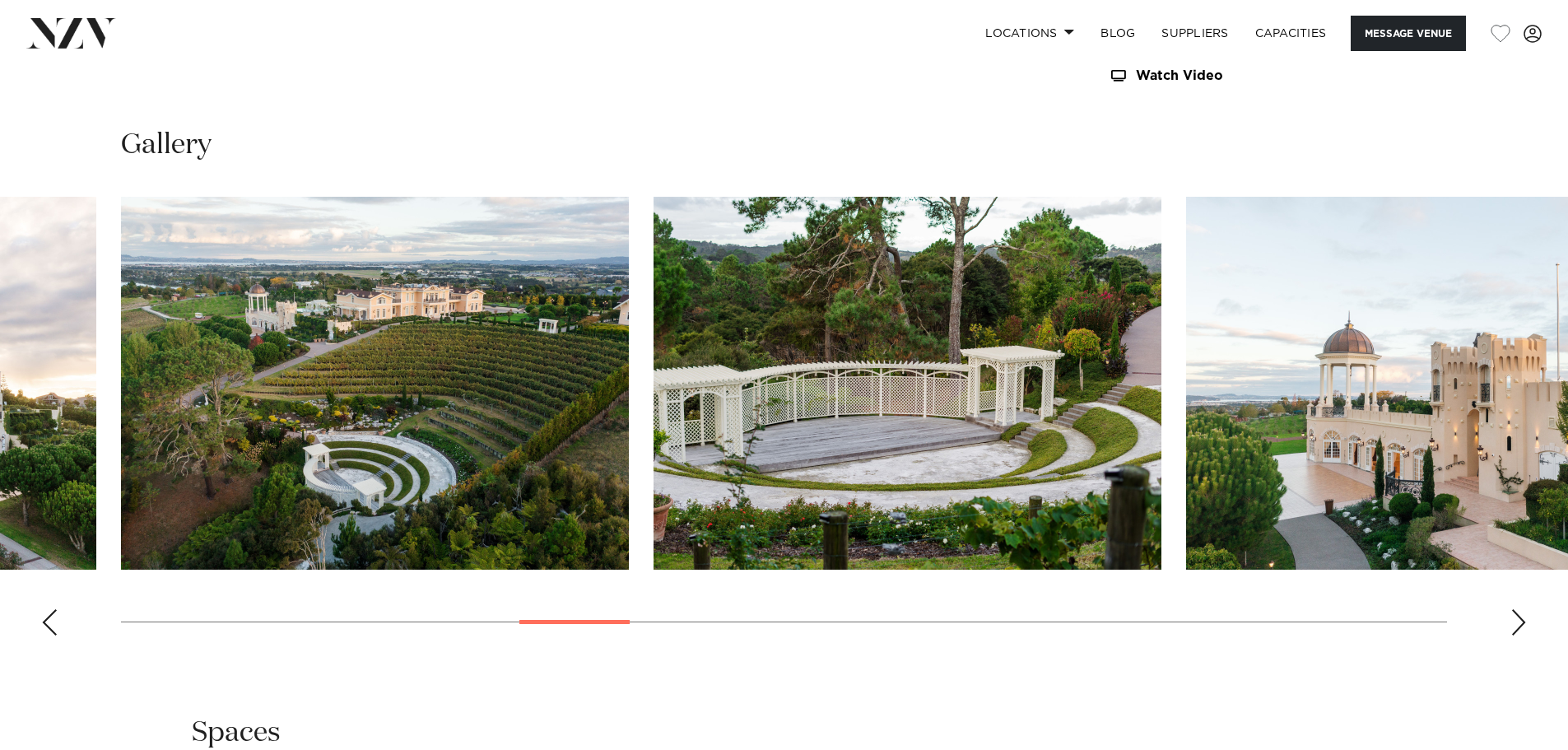
scroll to position [1598, 0]
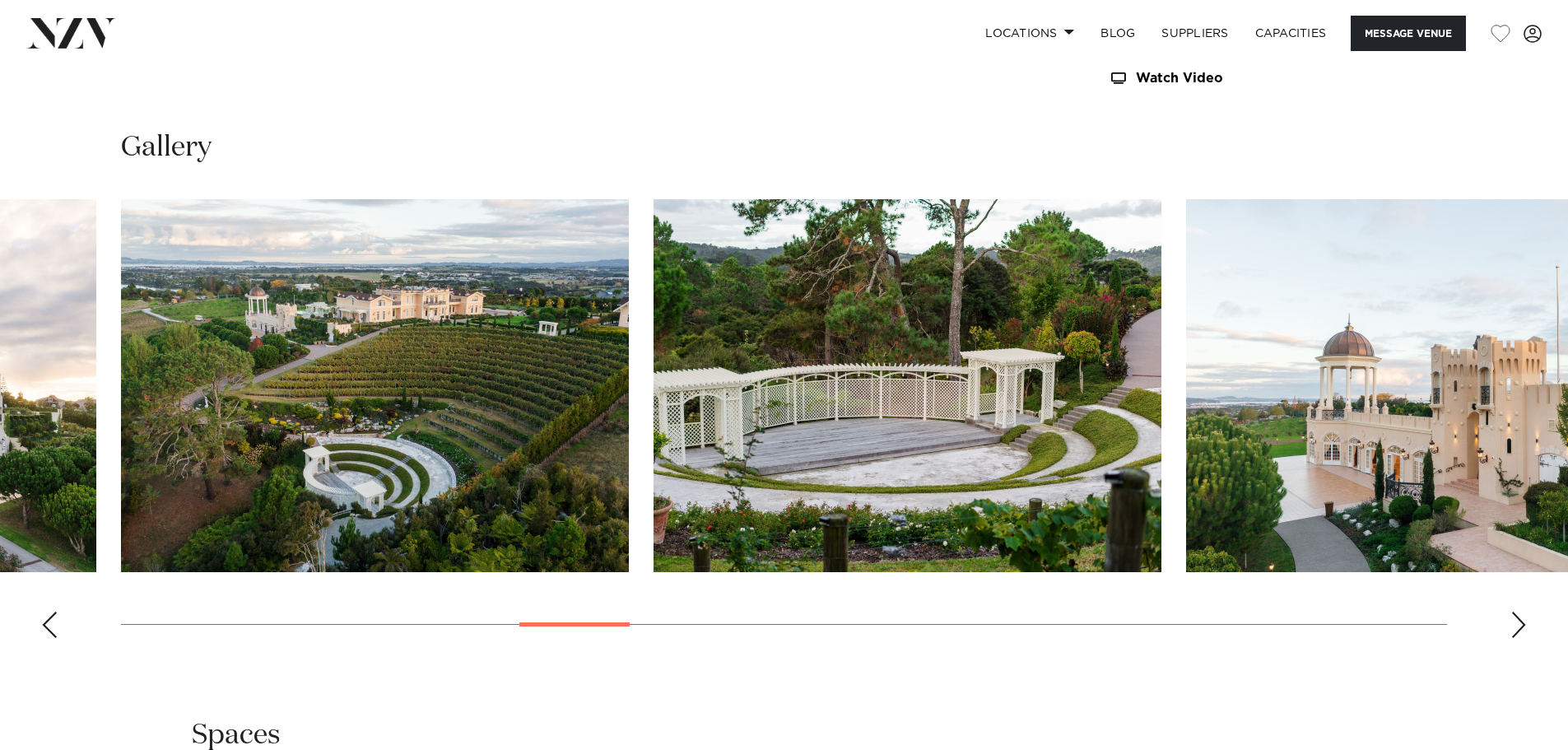
click at [1535, 621] on swiper-container at bounding box center [784, 426] width 1568 height 452
click at [1513, 620] on div "Next slide" at bounding box center [1518, 625] width 16 height 26
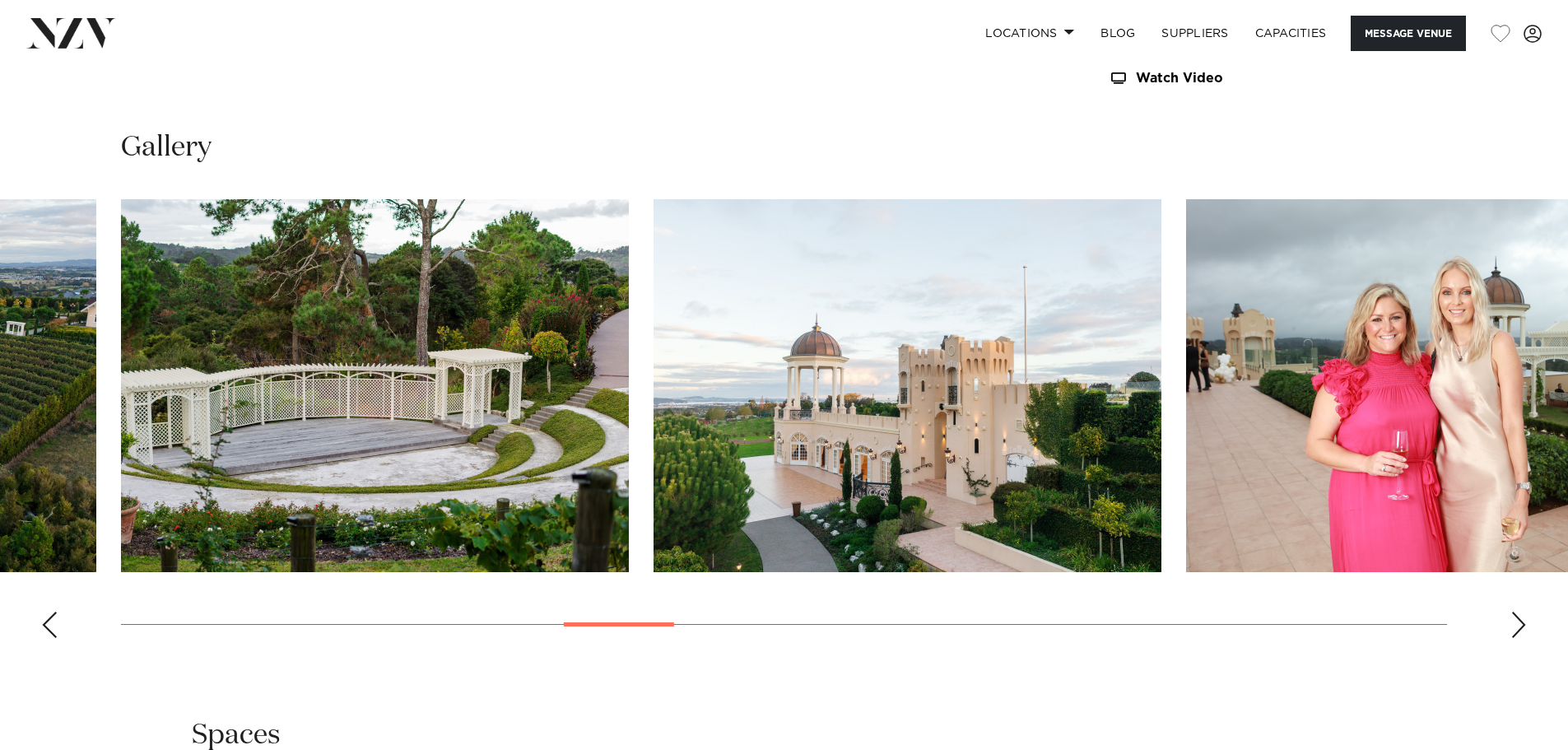
click at [1513, 620] on div "Next slide" at bounding box center [1518, 625] width 16 height 26
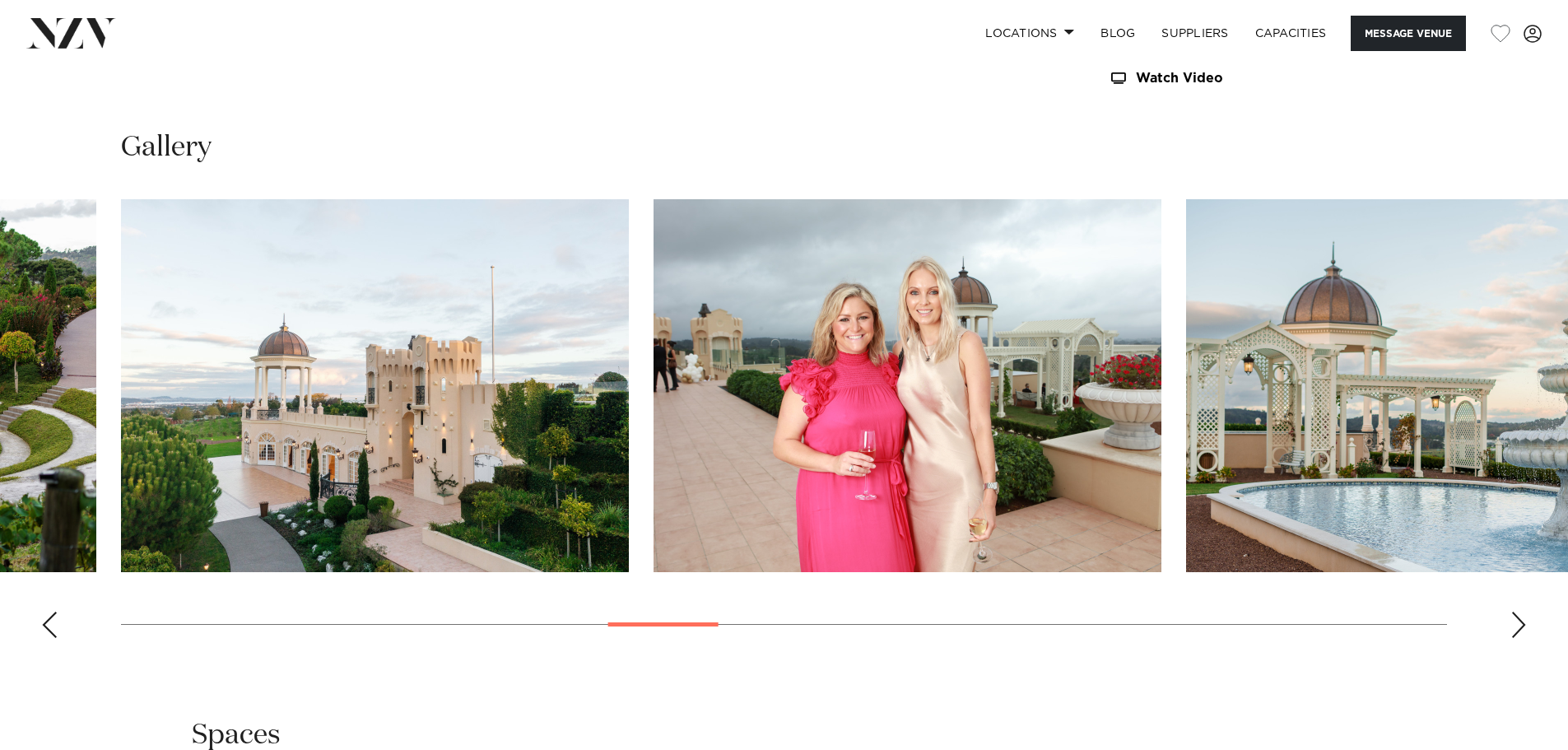
click at [1513, 620] on div "Next slide" at bounding box center [1518, 625] width 16 height 26
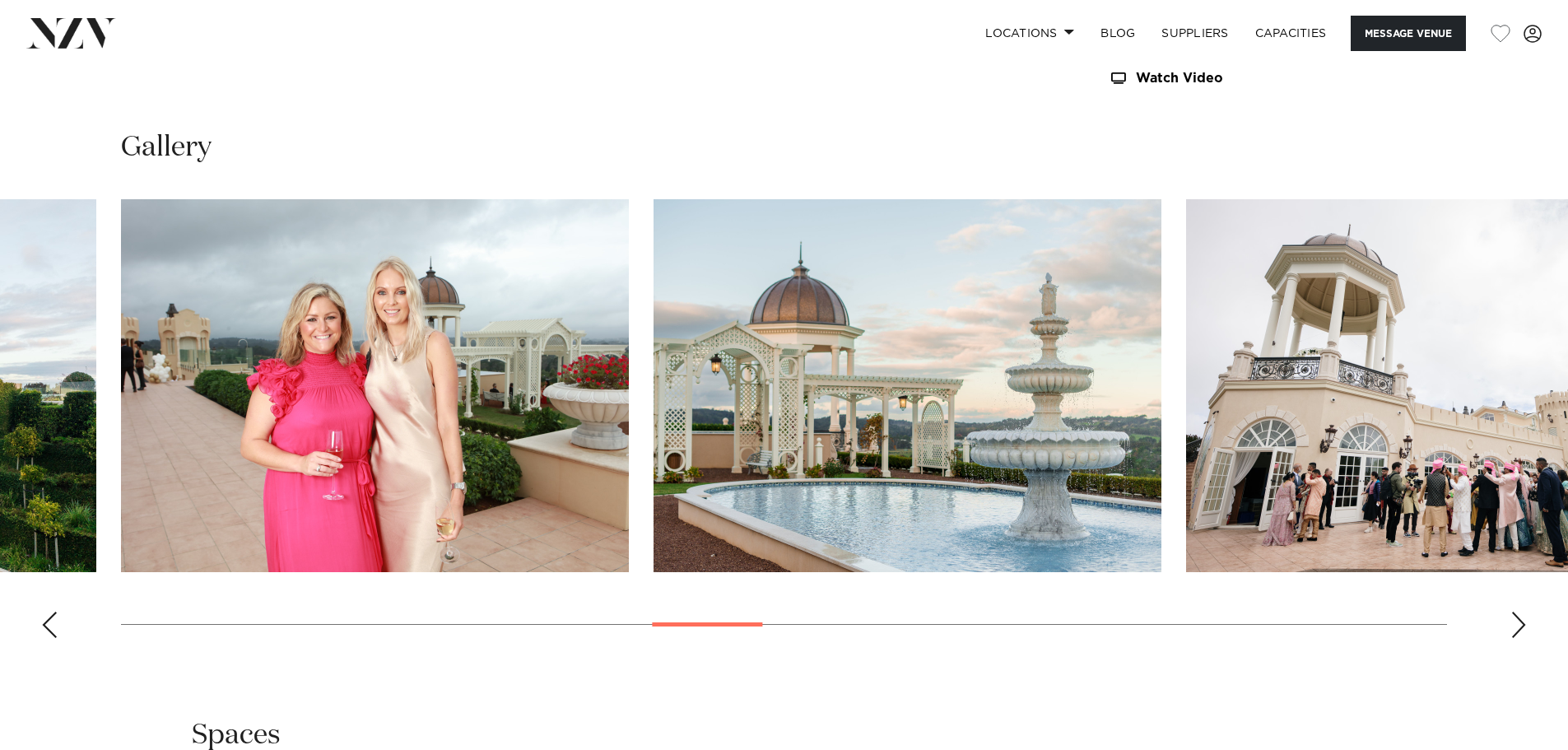
click at [1513, 620] on div "Next slide" at bounding box center [1518, 625] width 16 height 26
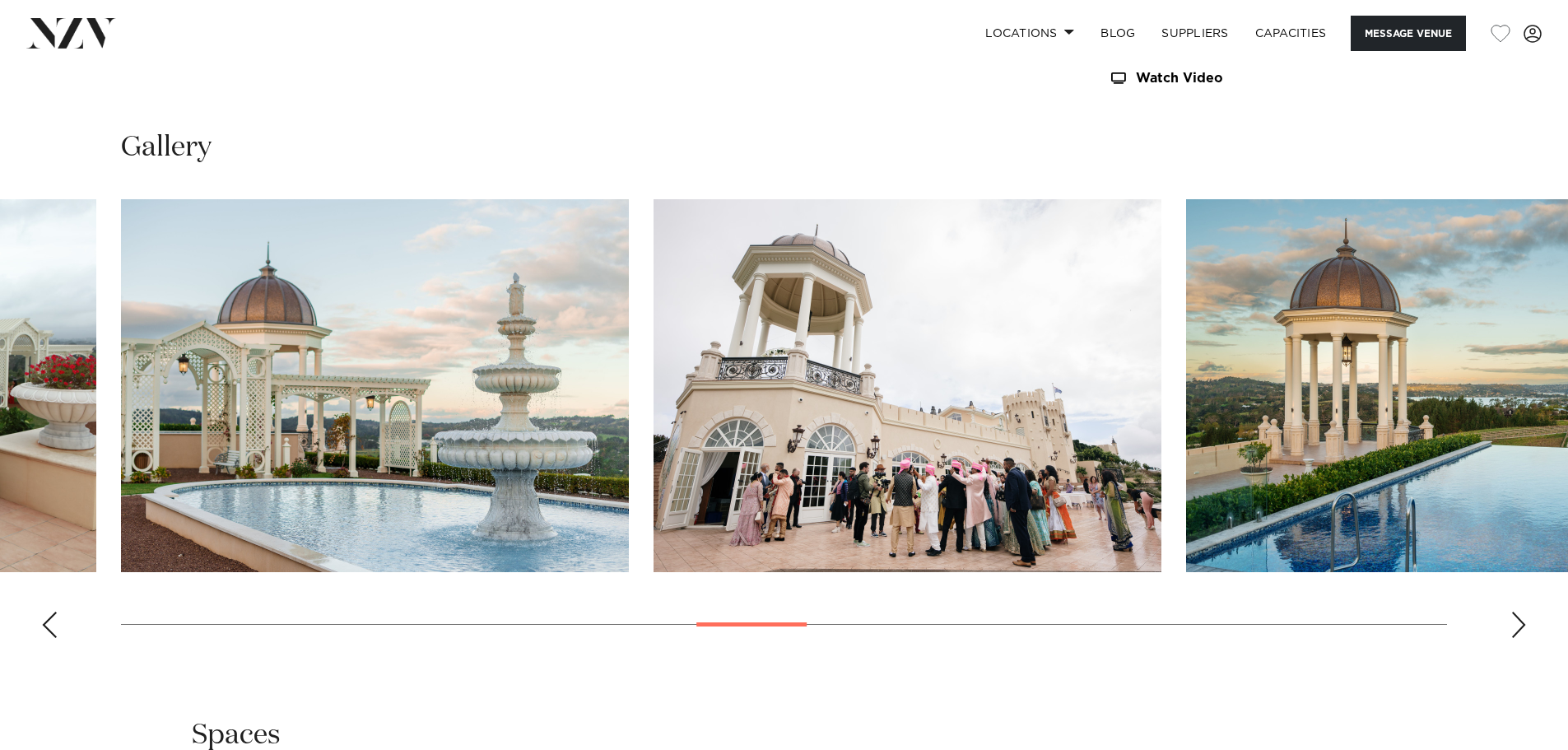
click at [1513, 620] on div "Next slide" at bounding box center [1518, 625] width 16 height 26
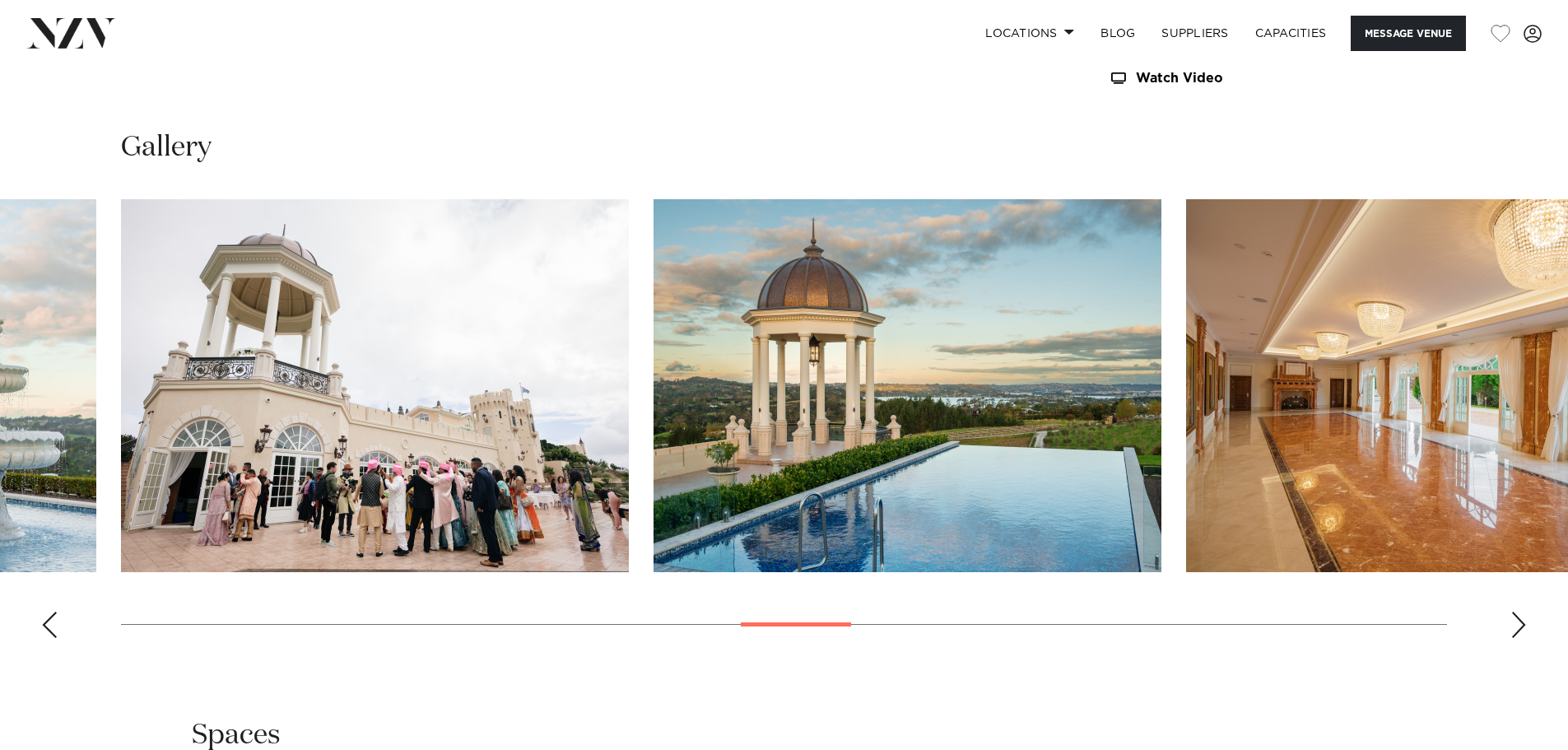
click at [1513, 620] on div "Next slide" at bounding box center [1518, 625] width 16 height 26
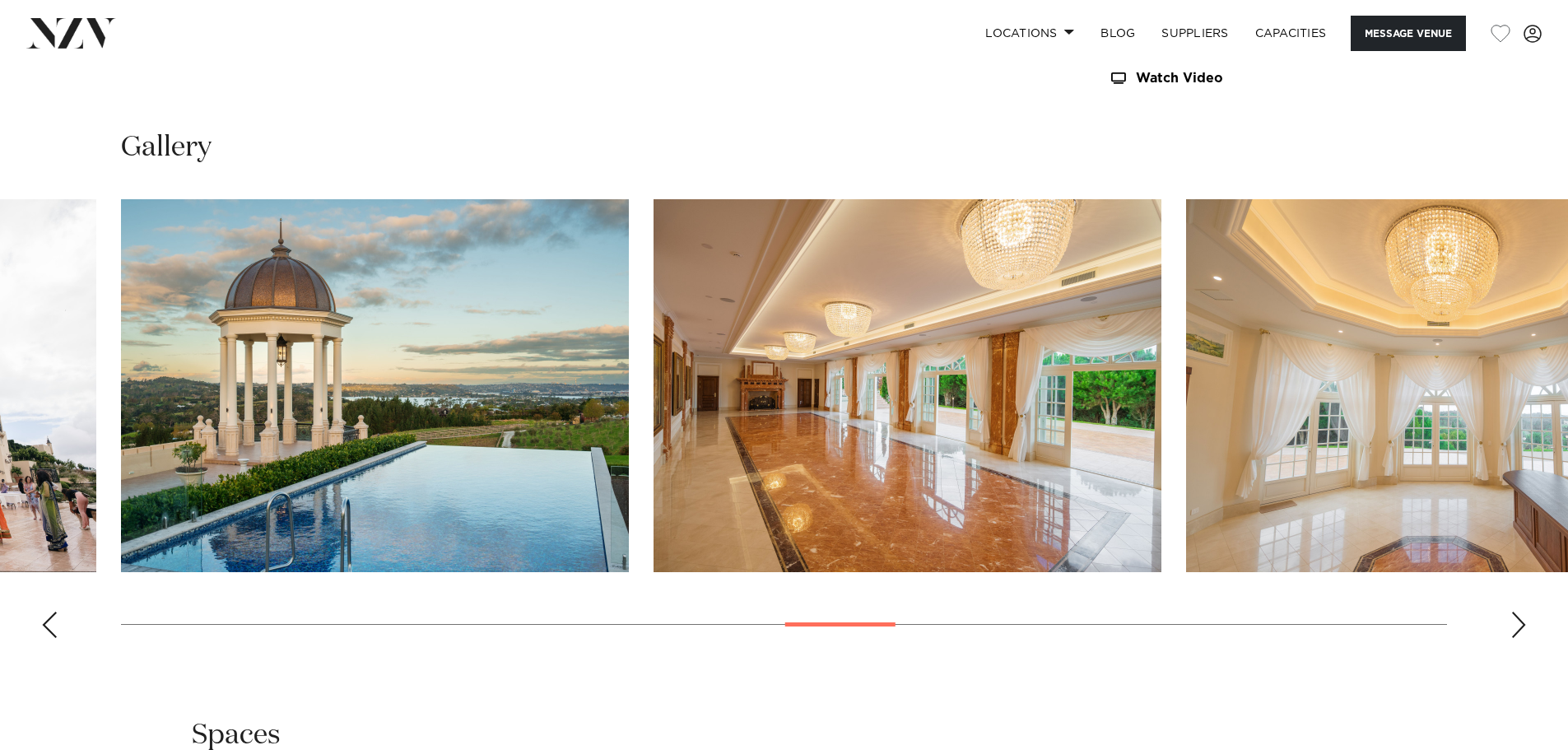
click at [1513, 620] on div "Next slide" at bounding box center [1518, 625] width 16 height 26
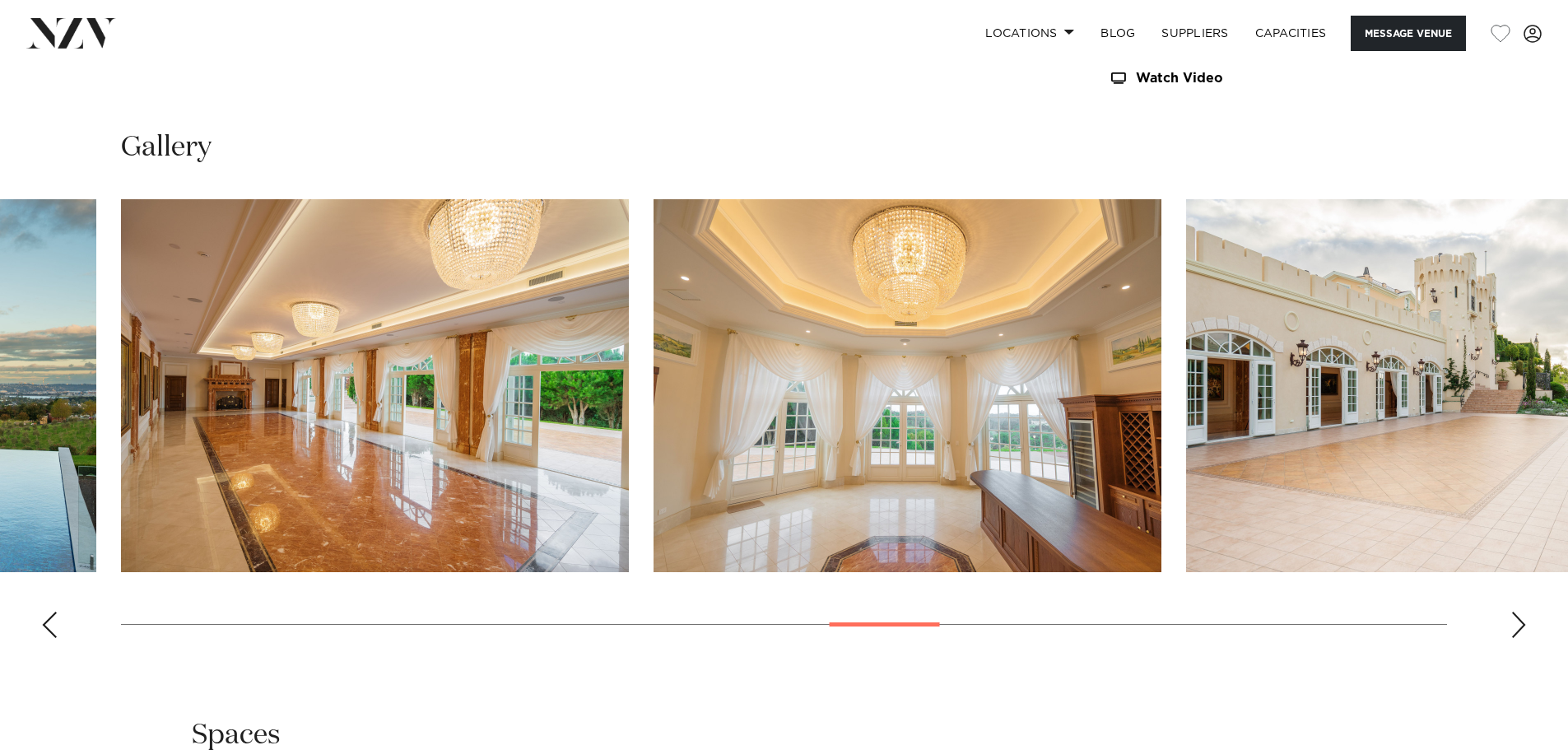
click at [1513, 620] on div "Next slide" at bounding box center [1518, 625] width 16 height 26
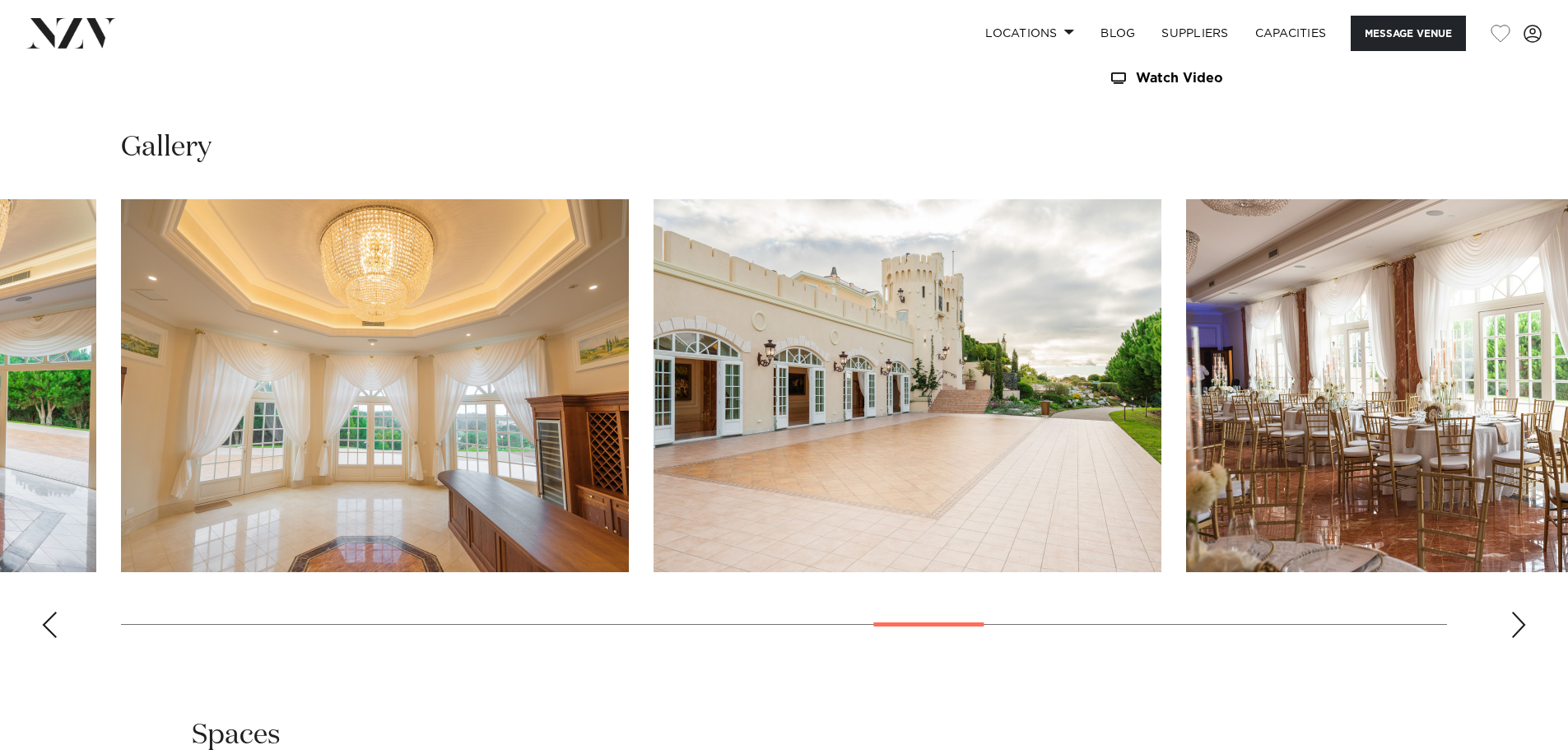
click at [1513, 620] on div "Next slide" at bounding box center [1518, 625] width 16 height 26
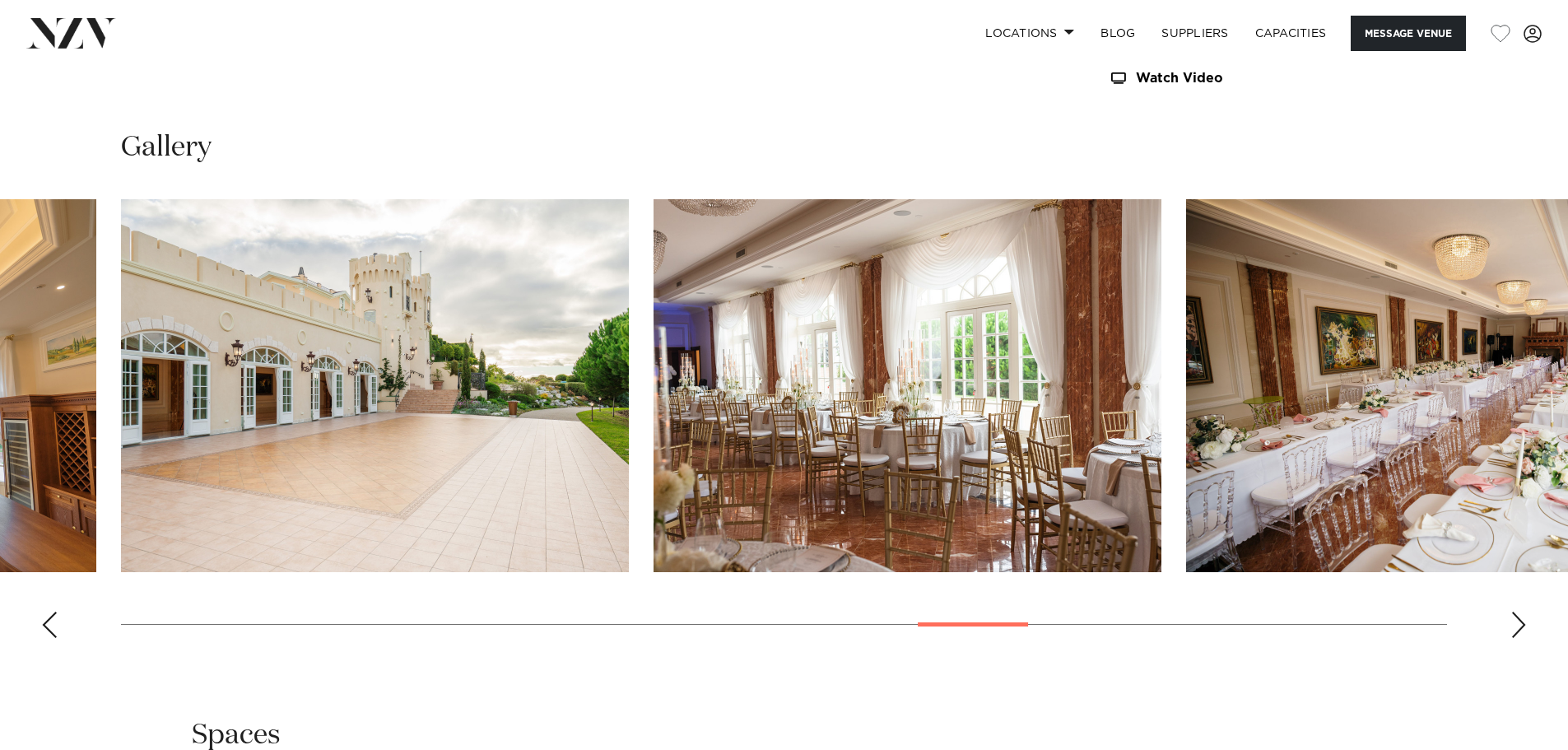
click at [1513, 620] on div "Next slide" at bounding box center [1518, 625] width 16 height 26
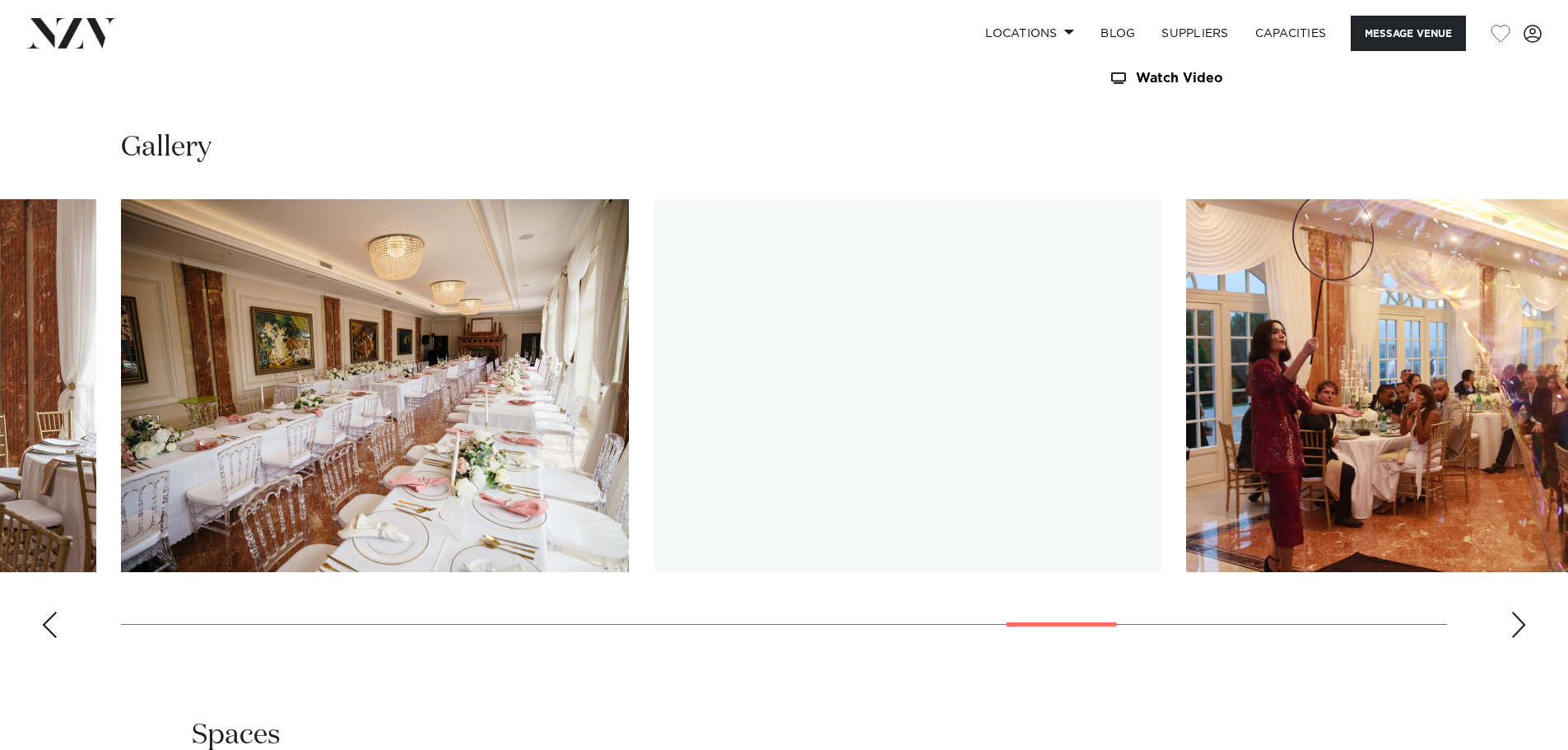
click at [1513, 620] on div "Next slide" at bounding box center [1518, 625] width 16 height 26
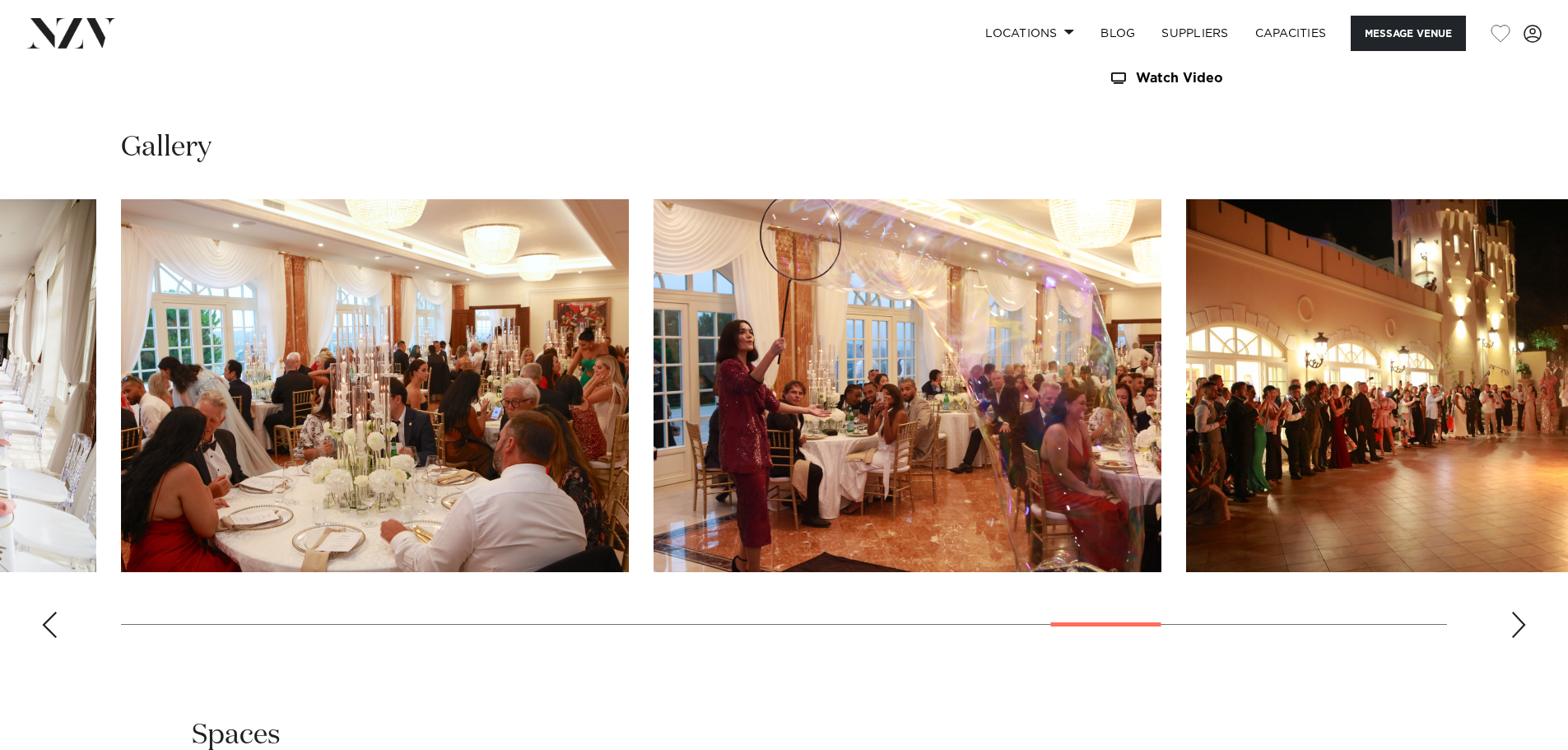
click at [1513, 620] on div "Next slide" at bounding box center [1518, 625] width 16 height 26
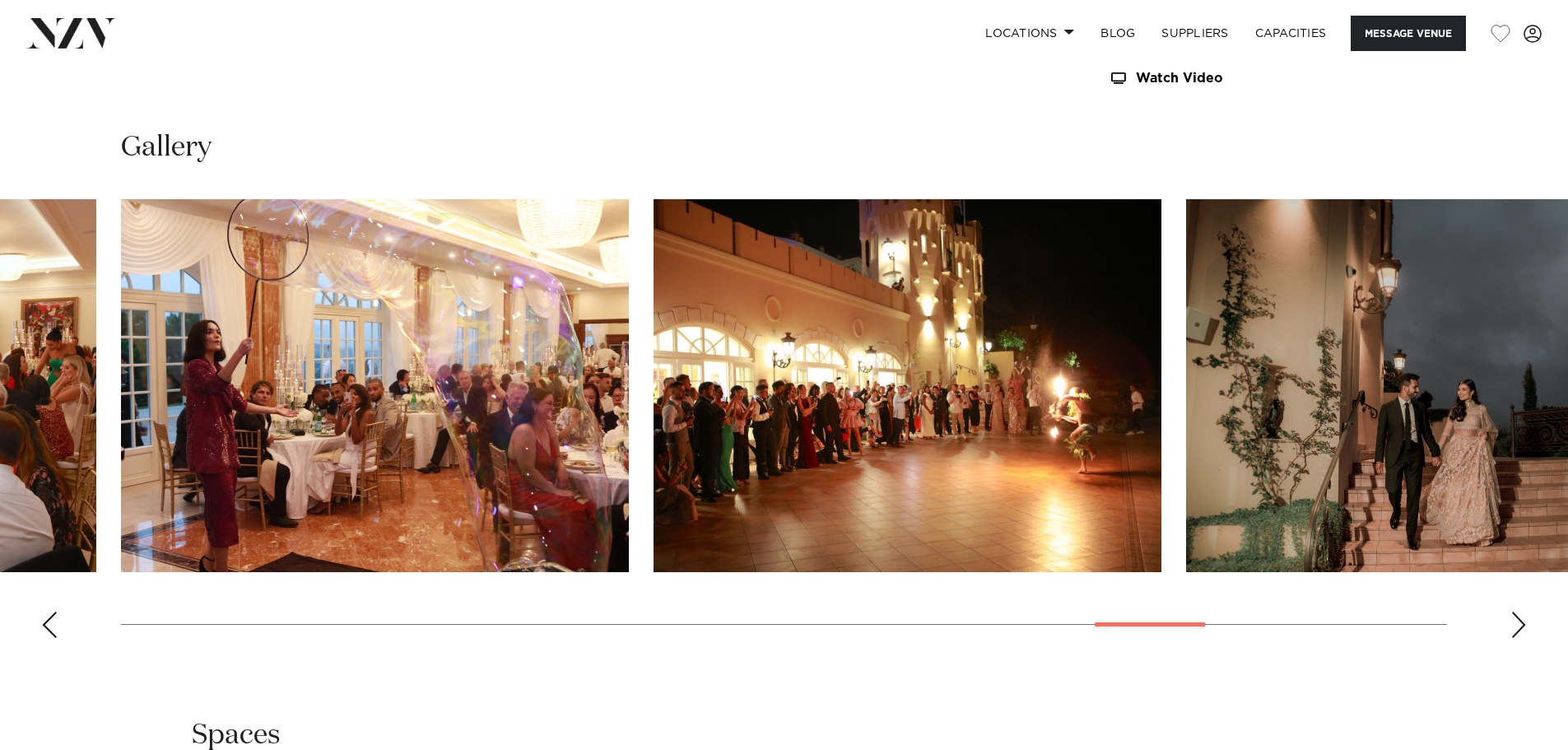
click at [1513, 620] on div "Next slide" at bounding box center [1518, 625] width 16 height 26
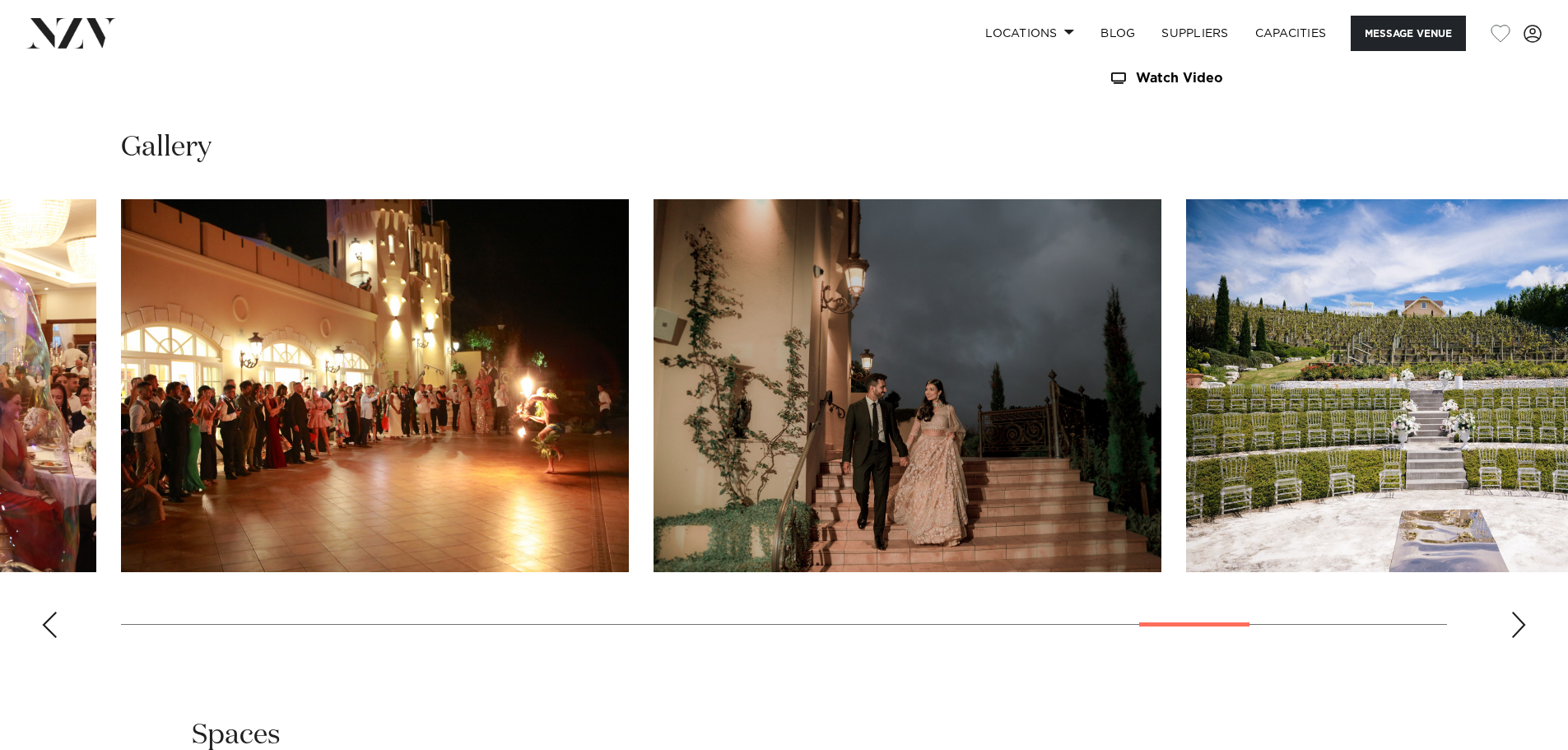
click at [1513, 620] on div "Next slide" at bounding box center [1518, 625] width 16 height 26
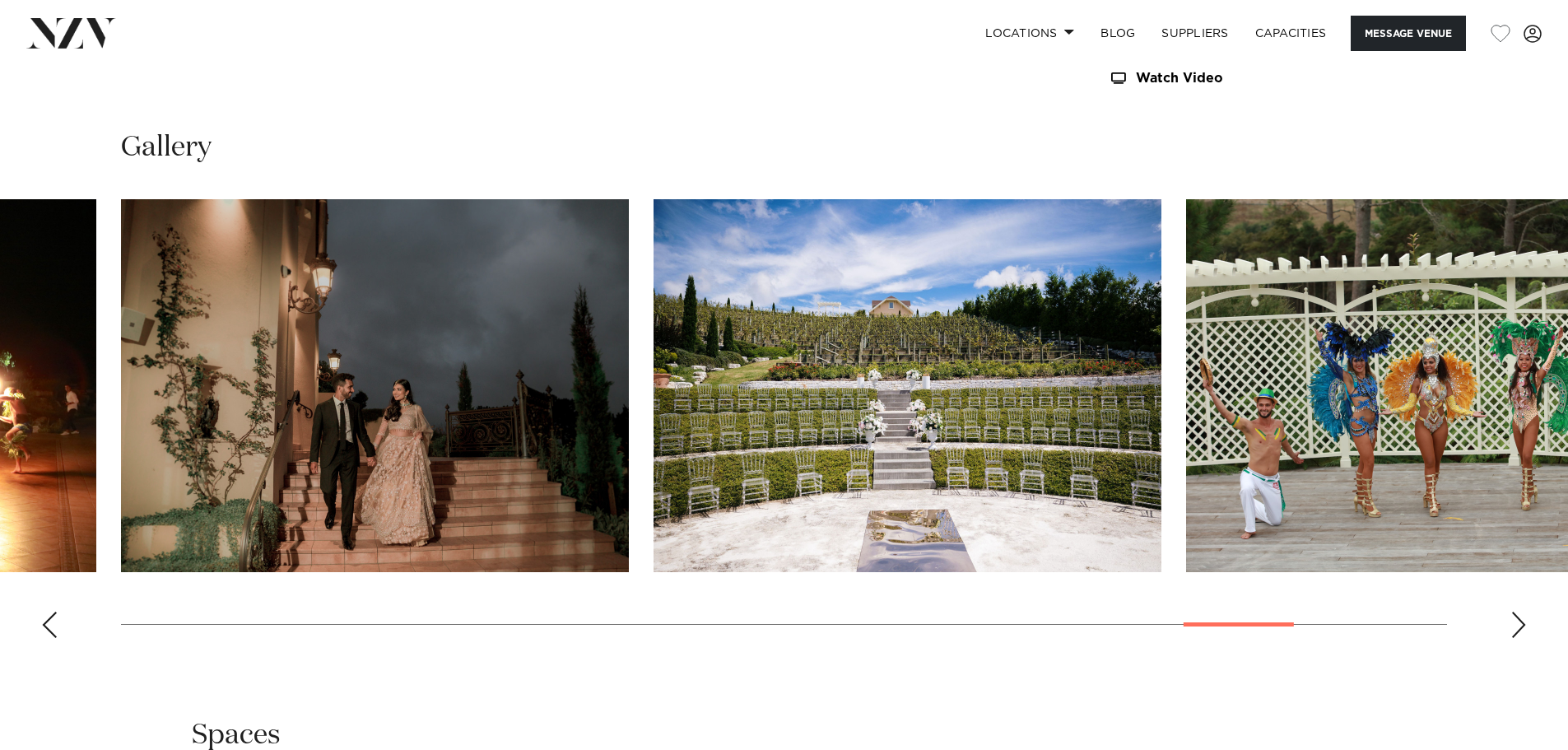
click at [1513, 620] on div "Next slide" at bounding box center [1518, 625] width 16 height 26
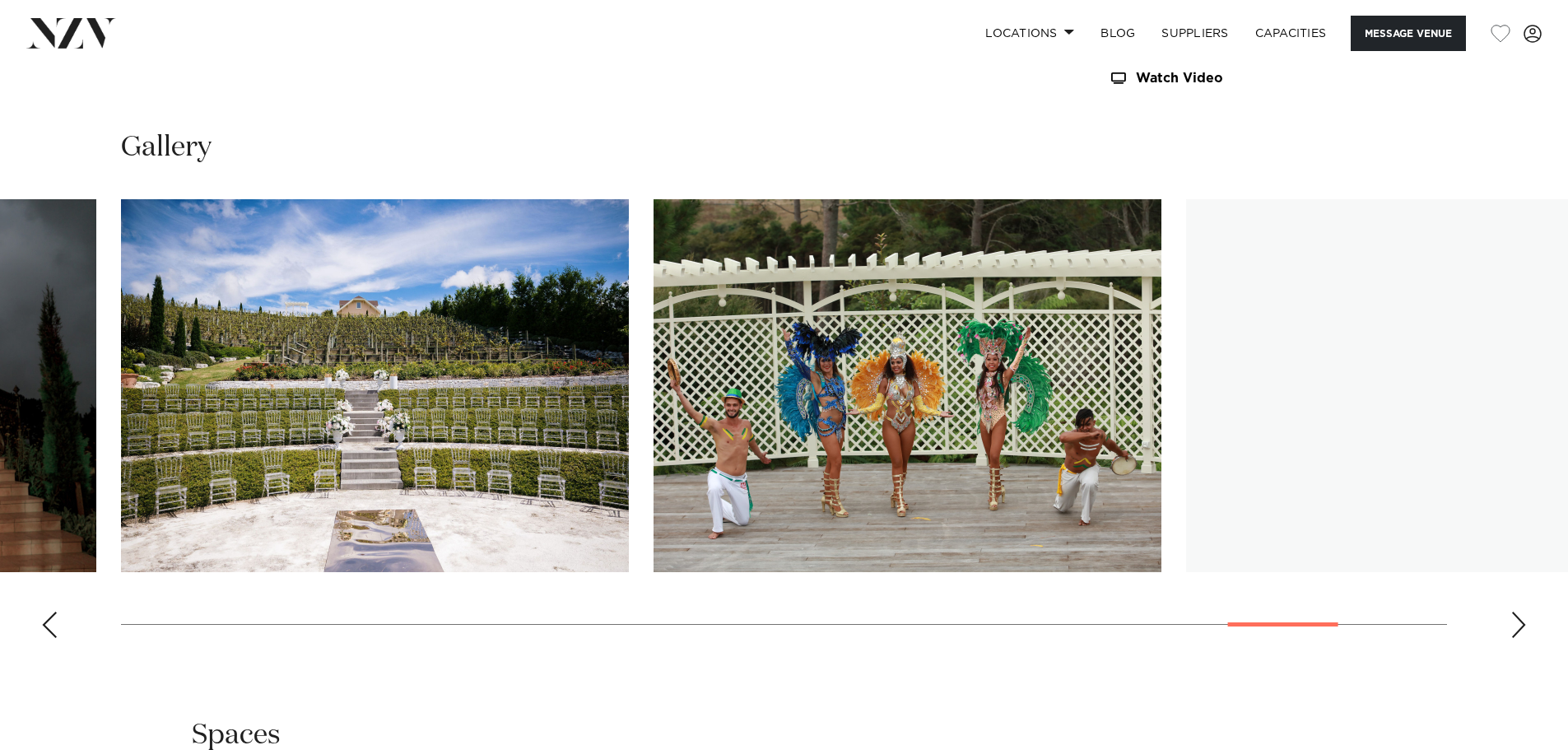
click at [1513, 620] on div "Next slide" at bounding box center [1518, 625] width 16 height 26
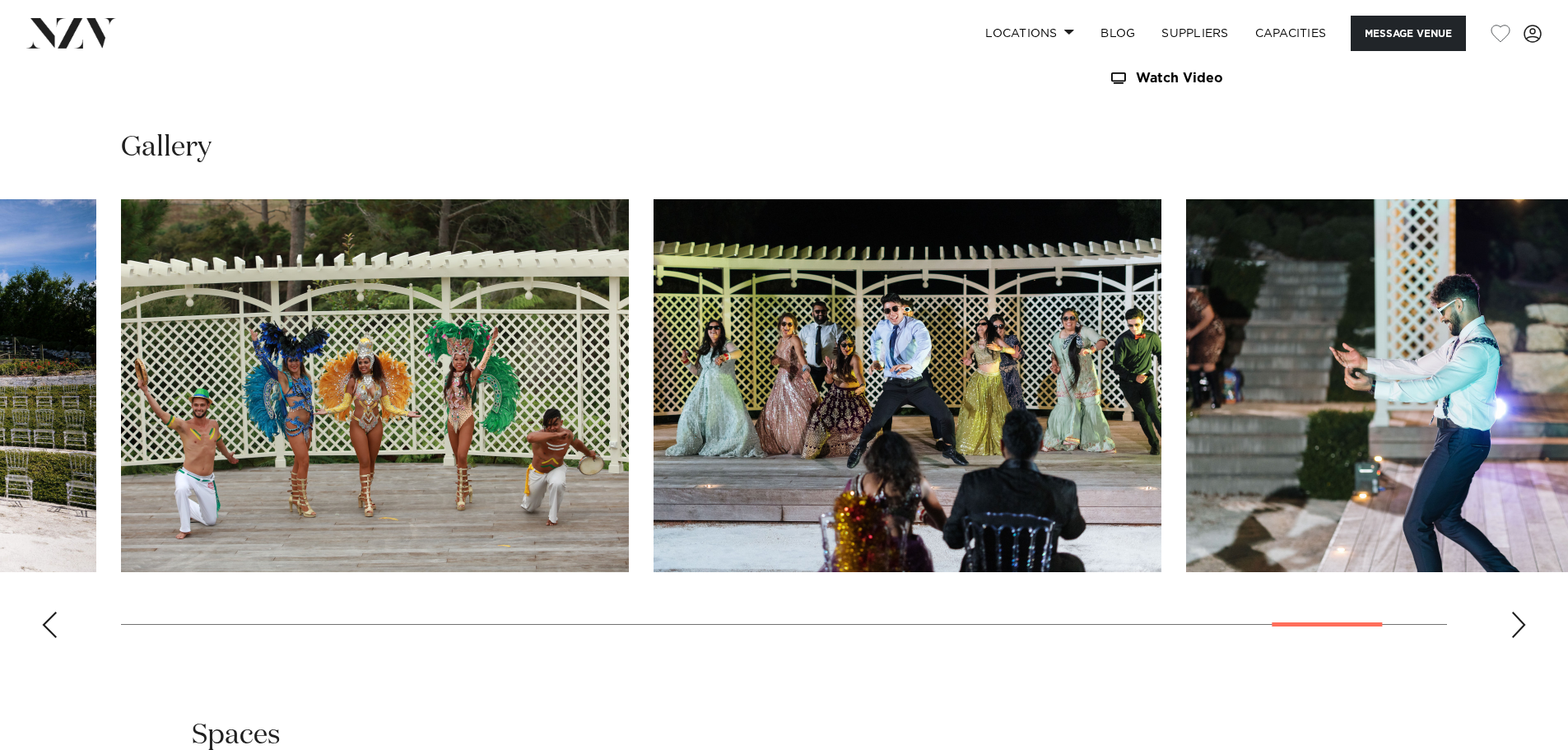
click at [1513, 620] on div "Next slide" at bounding box center [1518, 625] width 16 height 26
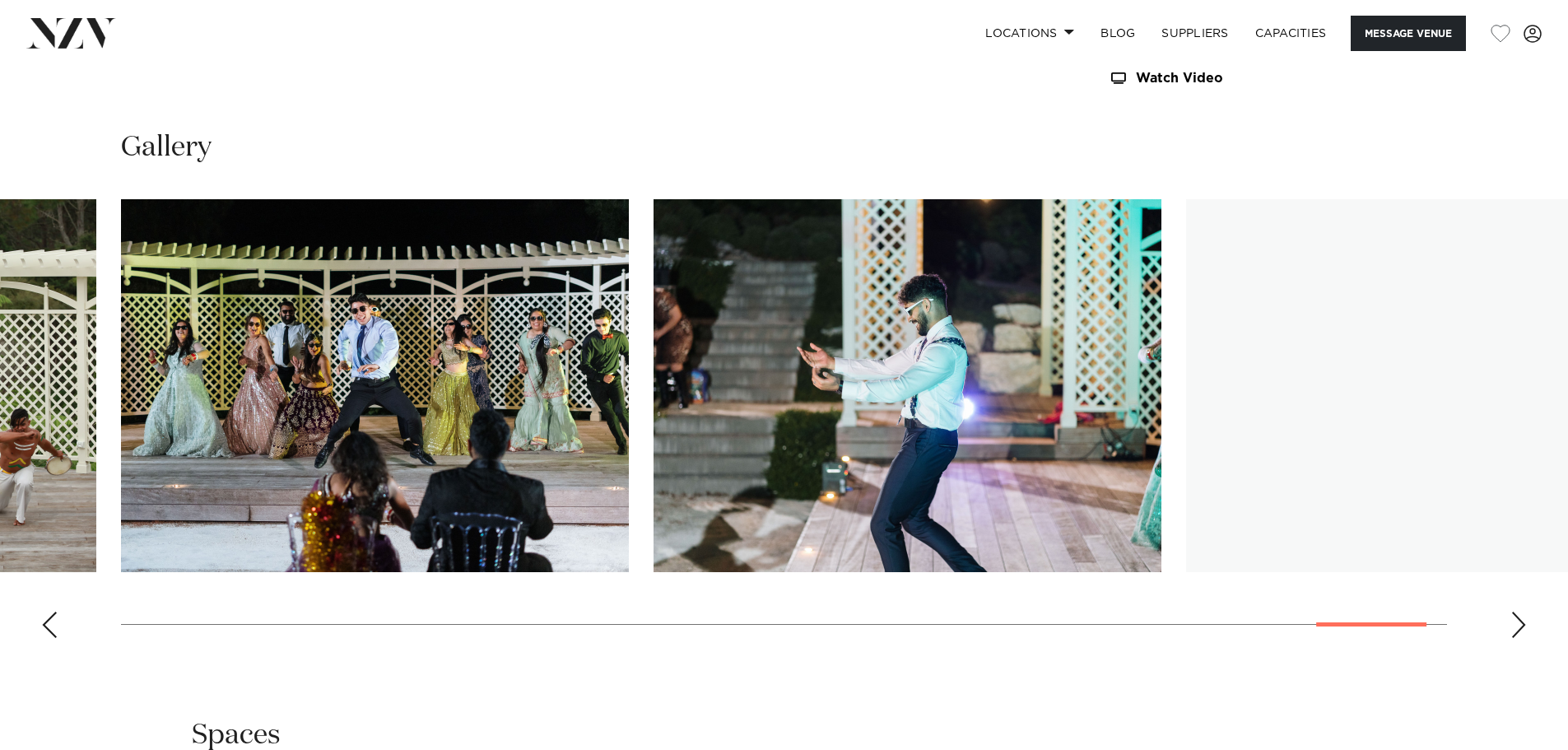
click at [1513, 620] on div "Next slide" at bounding box center [1518, 625] width 16 height 26
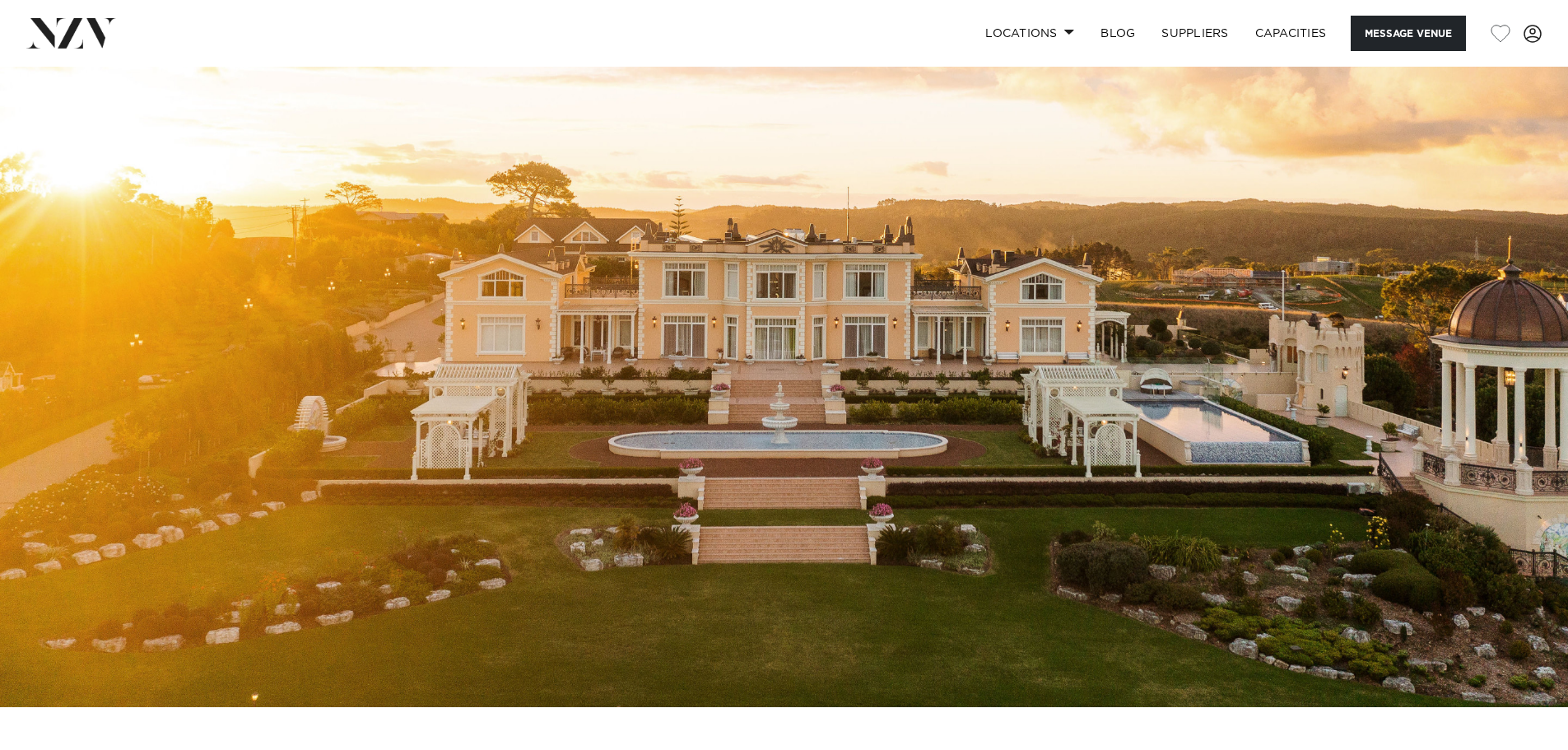
scroll to position [104, 0]
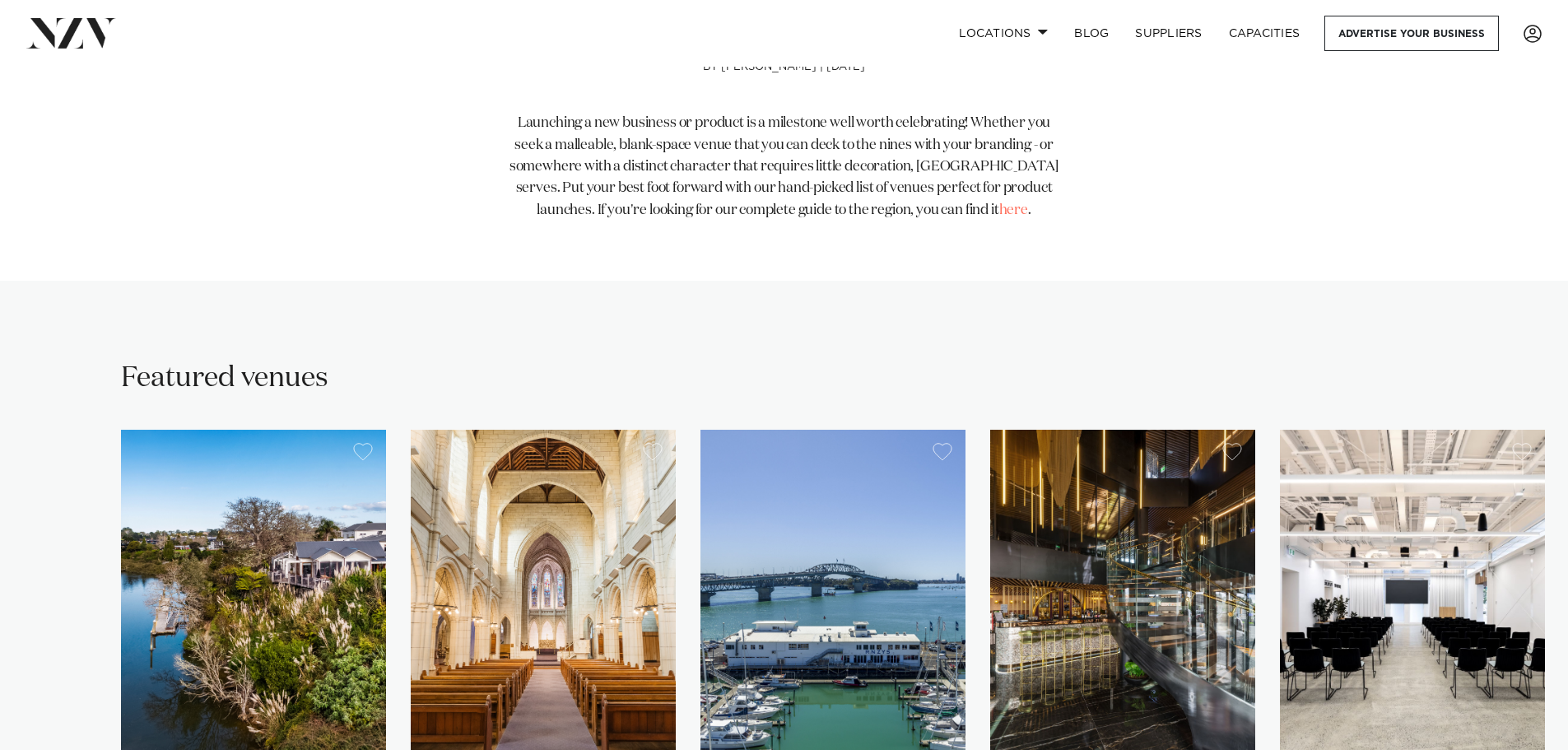
scroll to position [988, 0]
